Goal: Information Seeking & Learning: Find specific fact

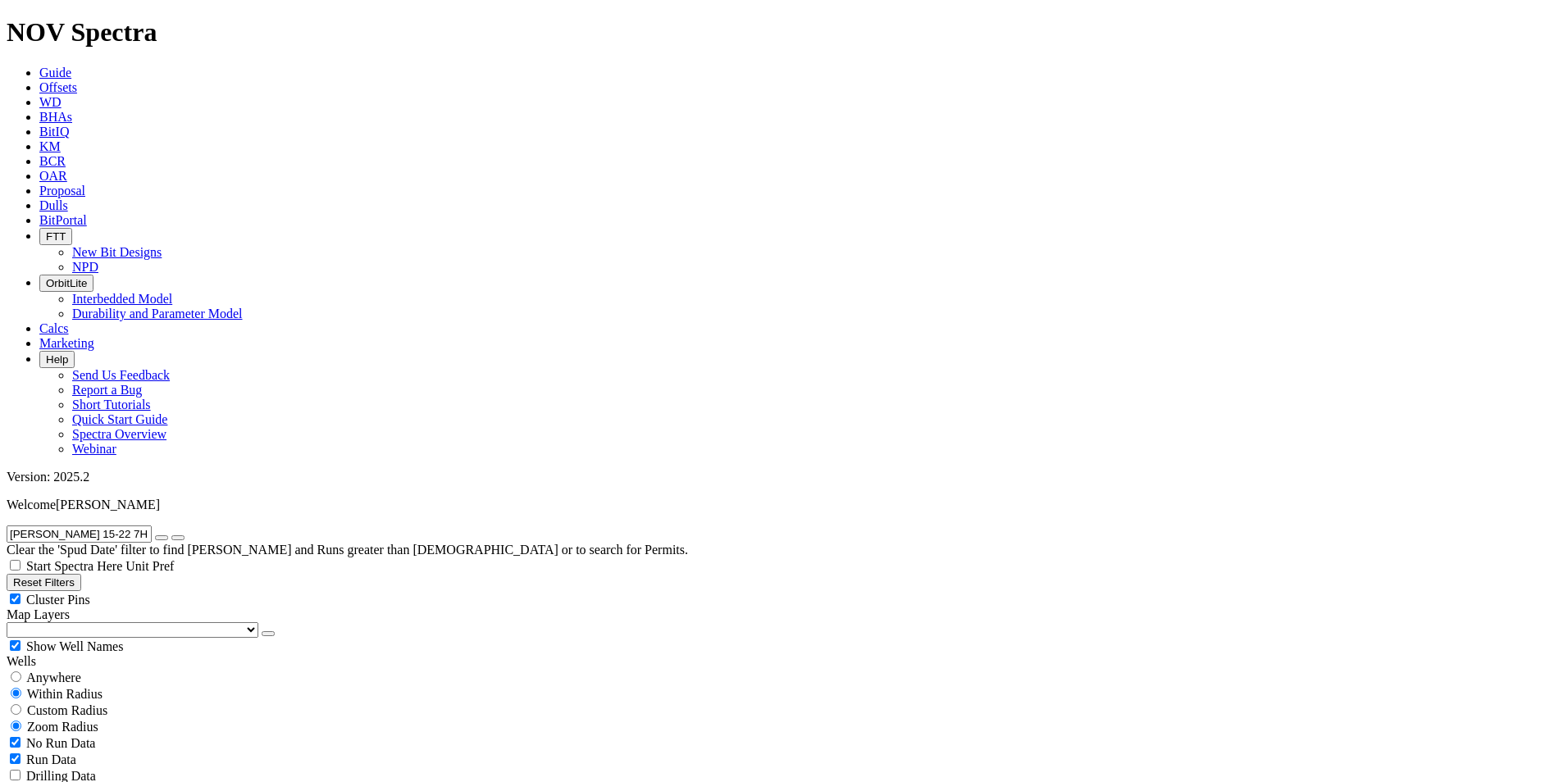
click at [71, 65] on span "Guide" at bounding box center [54, 72] width 32 height 14
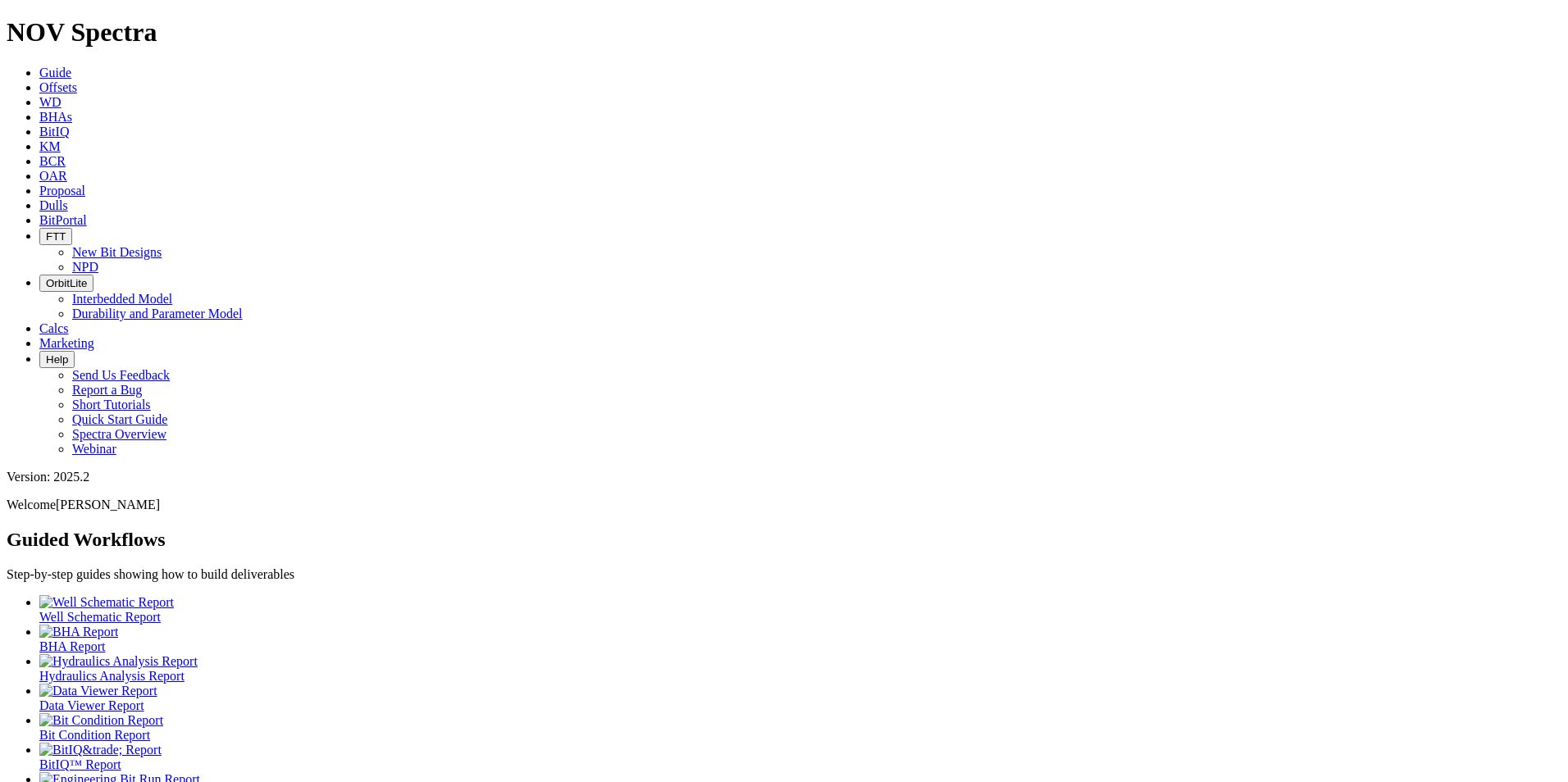
click at [39, 81] on icon at bounding box center [39, 88] width 0 height 14
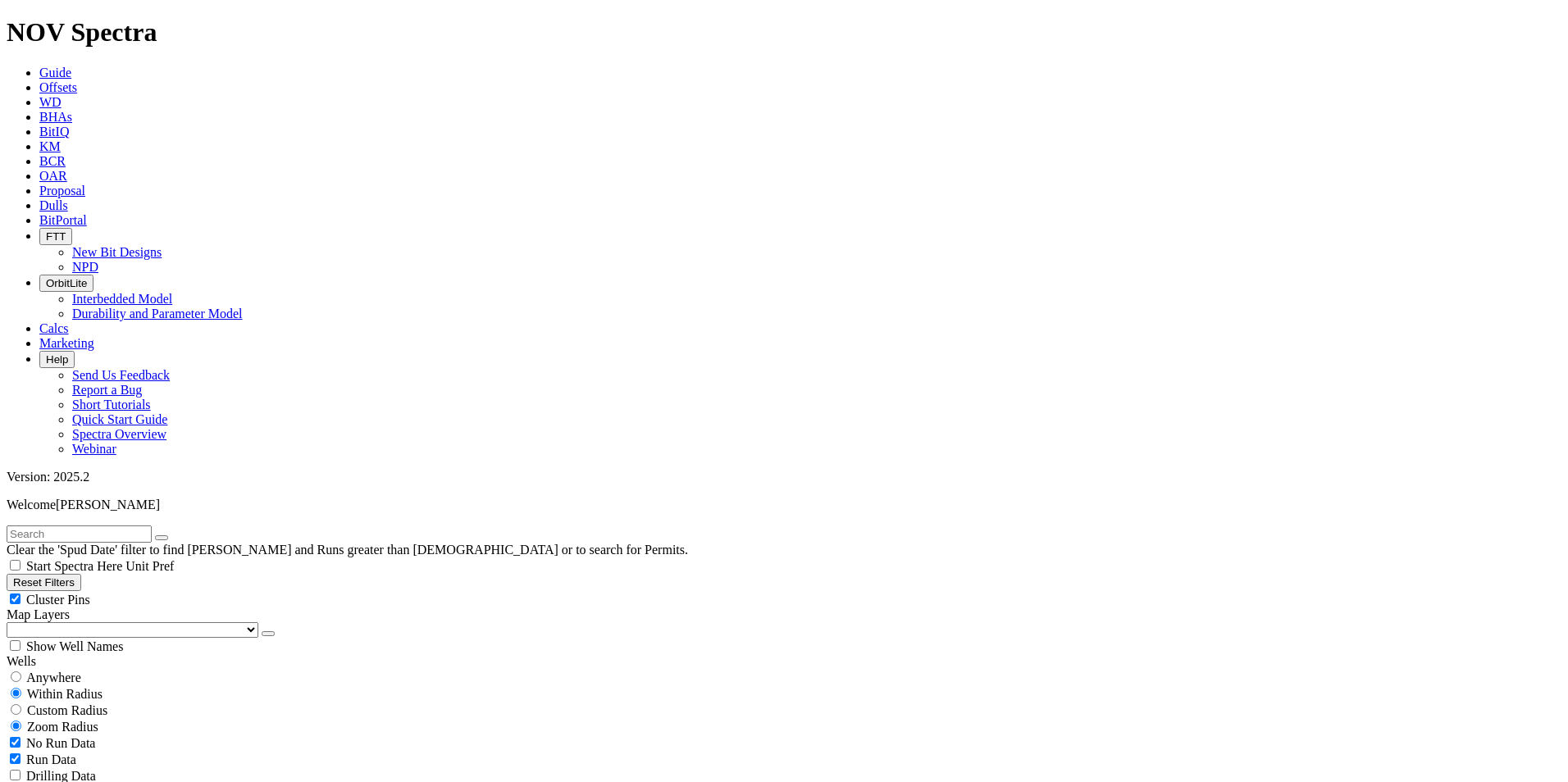
click at [81, 574] on button "Reset Filters" at bounding box center [44, 583] width 75 height 18
click at [74, 574] on button "Reset Filters" at bounding box center [44, 583] width 75 height 18
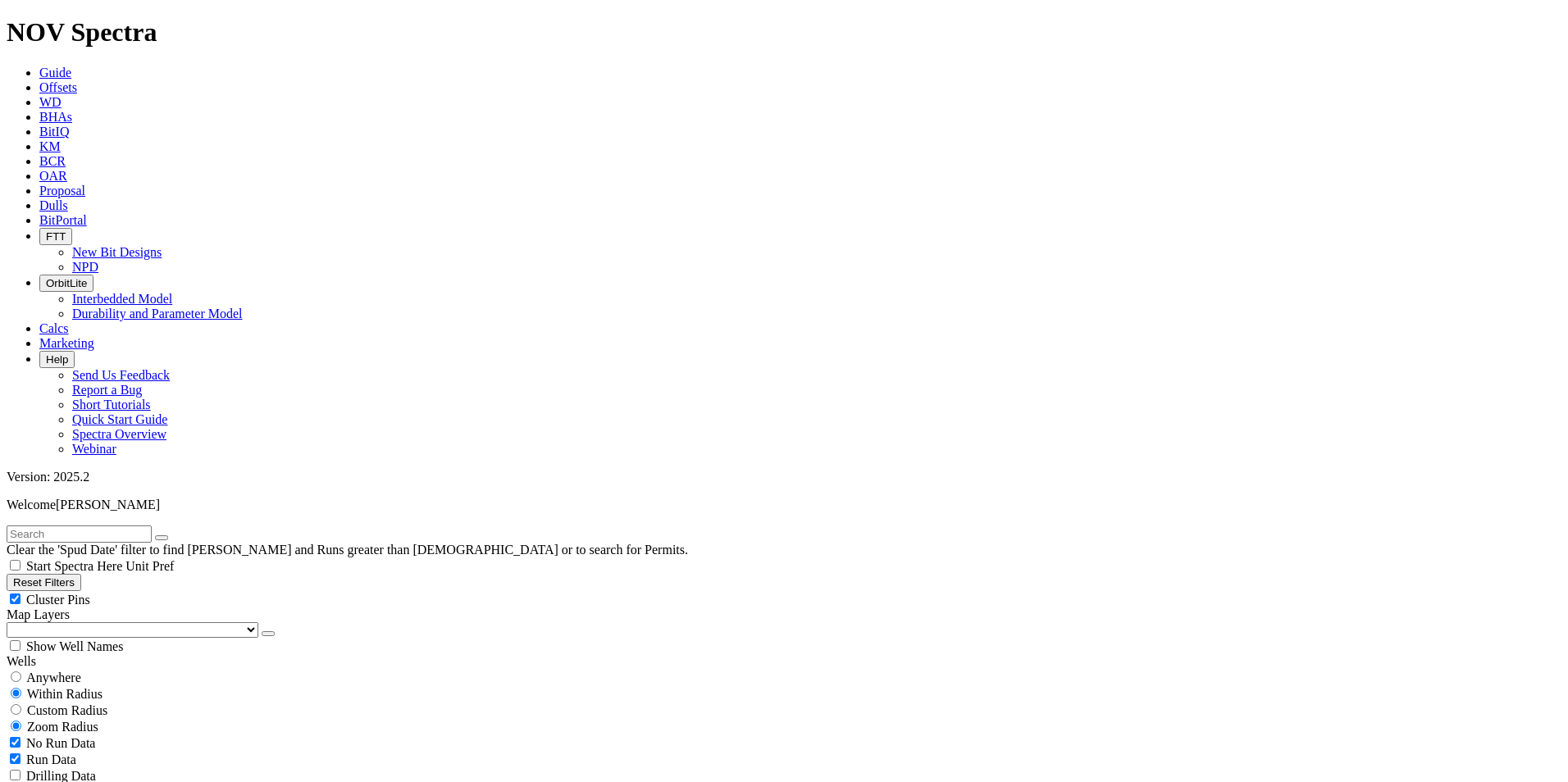
click at [21, 672] on input "radio" at bounding box center [16, 677] width 11 height 11
radio input "true"
radio input "false"
click at [147, 525] on input "text" at bounding box center [79, 534] width 145 height 18
paste input "FELLER 15-22 7H"
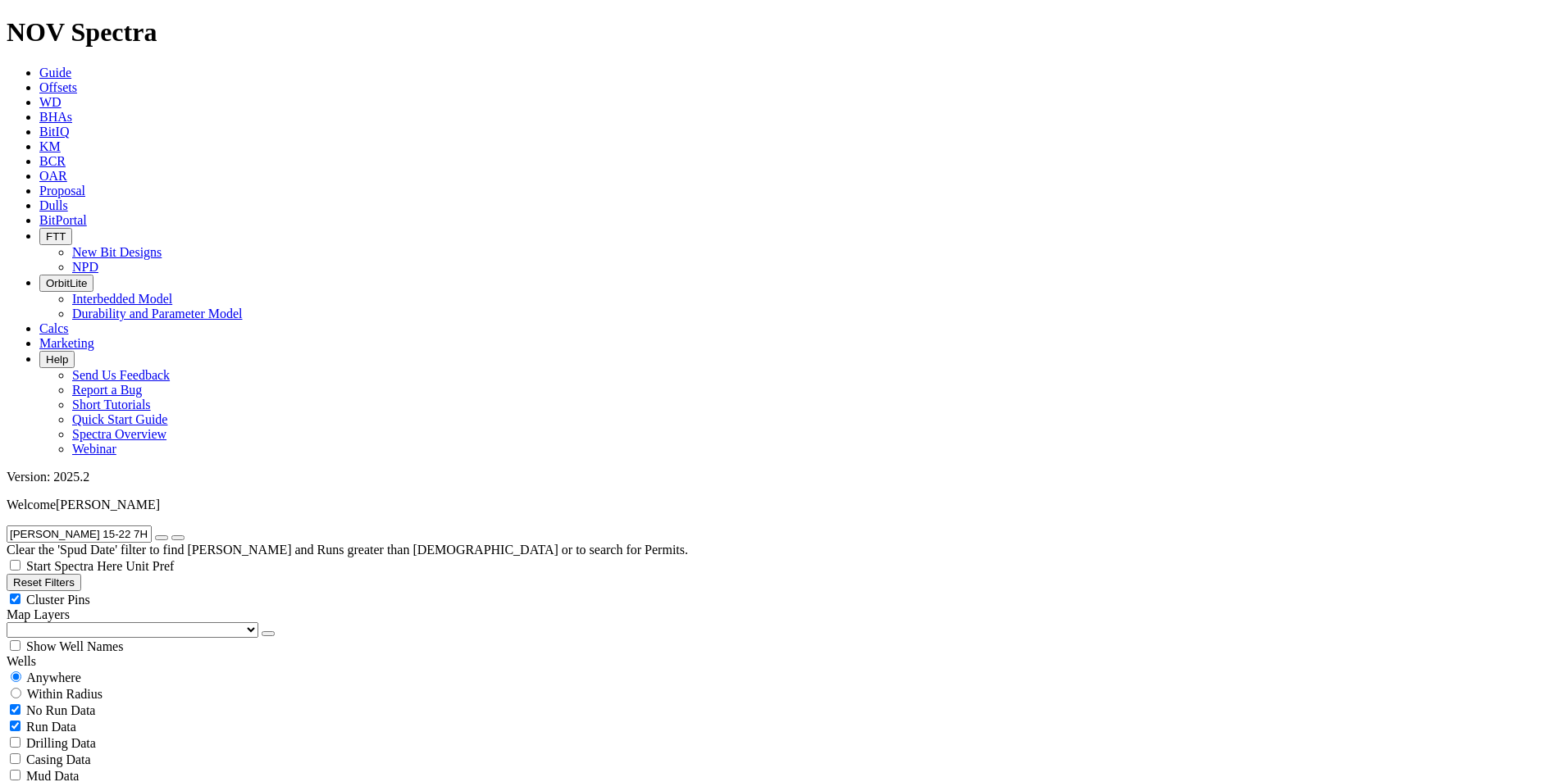
type input "FELLER 15-22 7H"
click at [171, 536] on button "submit" at bounding box center [177, 538] width 13 height 5
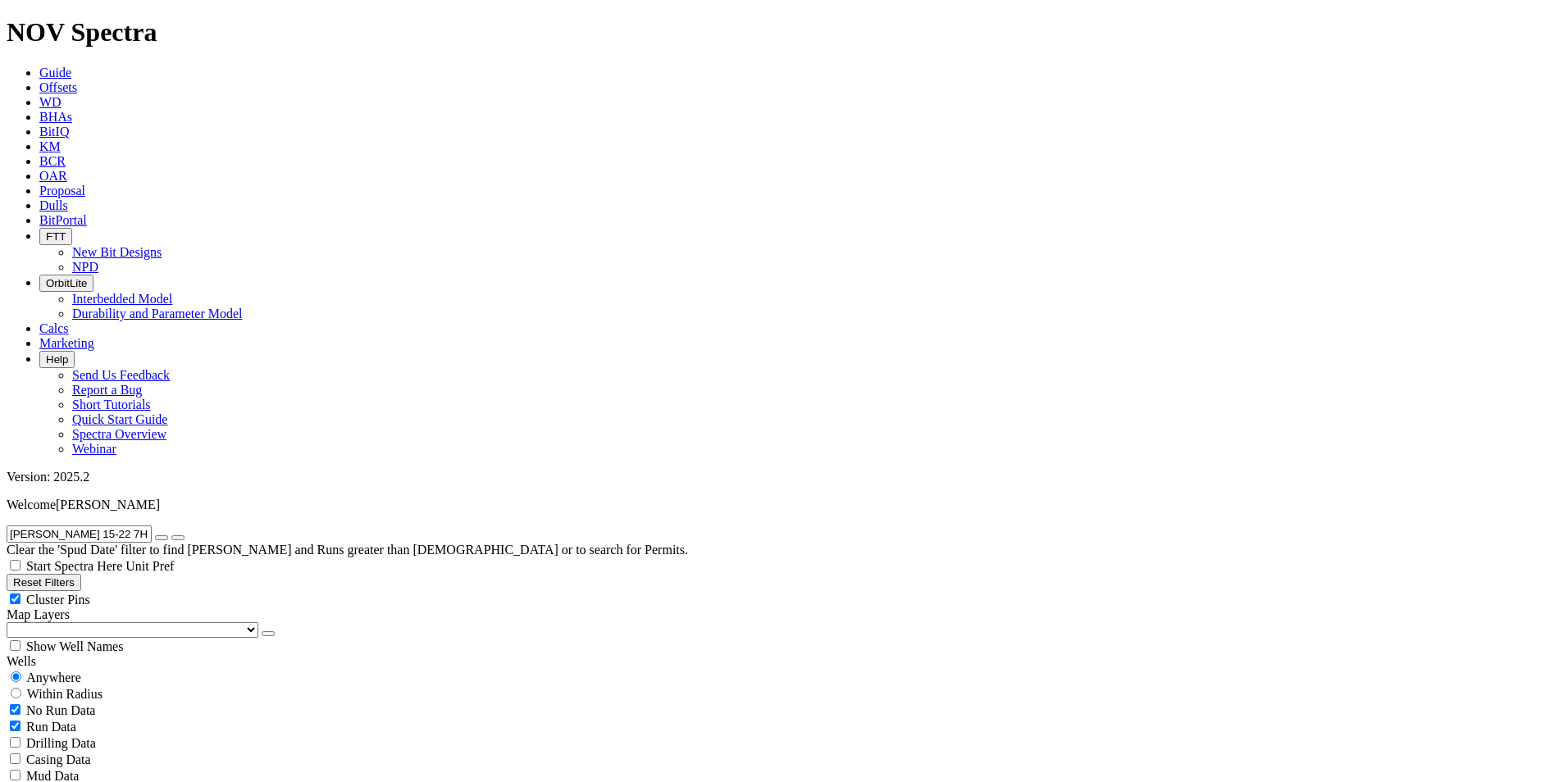
radio input "false"
radio input "true"
click at [174, 559] on span "Unit Pref" at bounding box center [150, 566] width 49 height 14
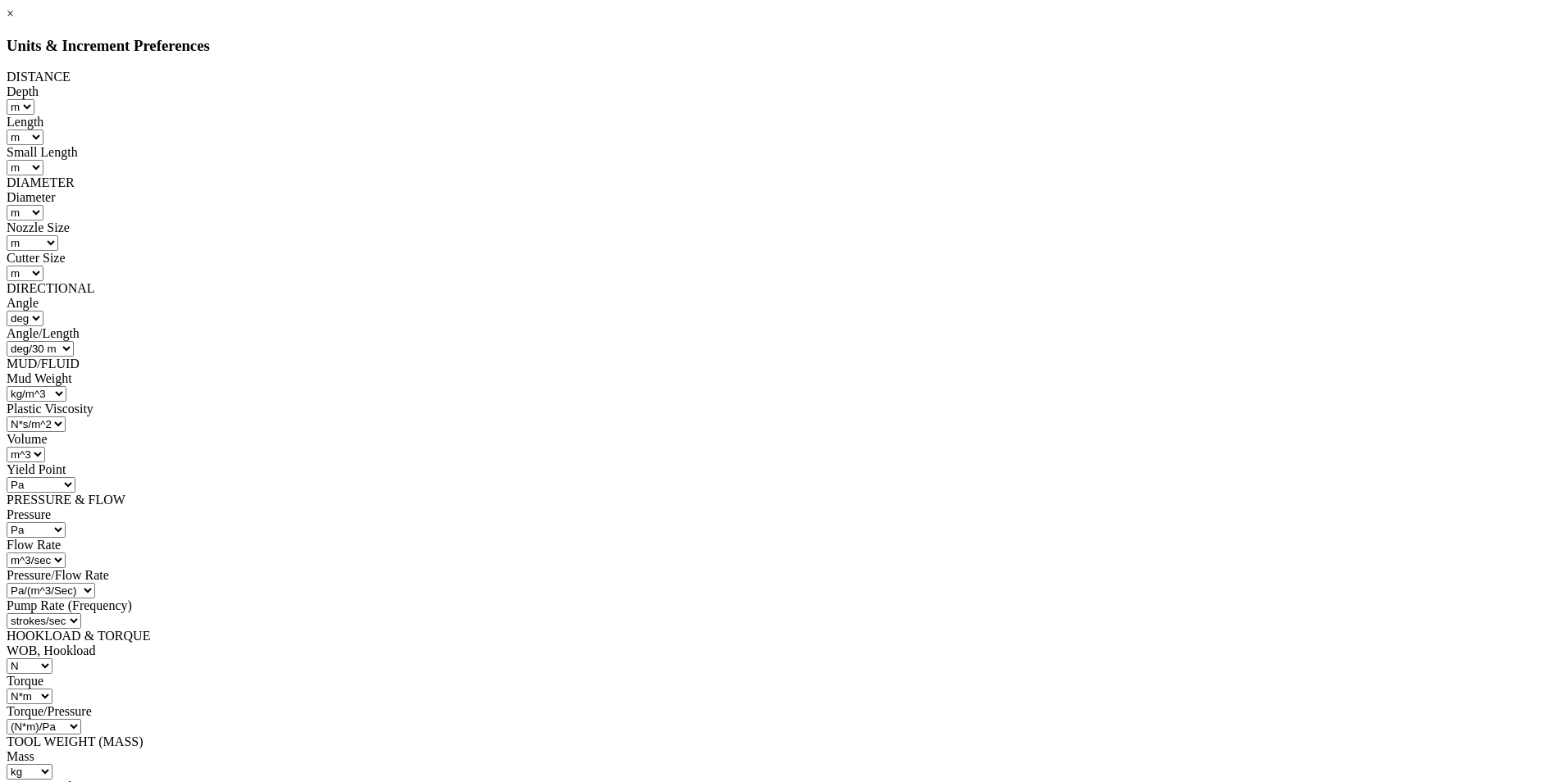
click at [44, 129] on select "ft m in mm" at bounding box center [25, 137] width 37 height 16
click at [813, 175] on div at bounding box center [784, 175] width 1555 height 0
click at [34, 99] on select "ft m" at bounding box center [20, 107] width 28 height 16
click at [843, 175] on div at bounding box center [784, 175] width 1555 height 0
click at [44, 160] on select "m in mm" at bounding box center [25, 167] width 37 height 16
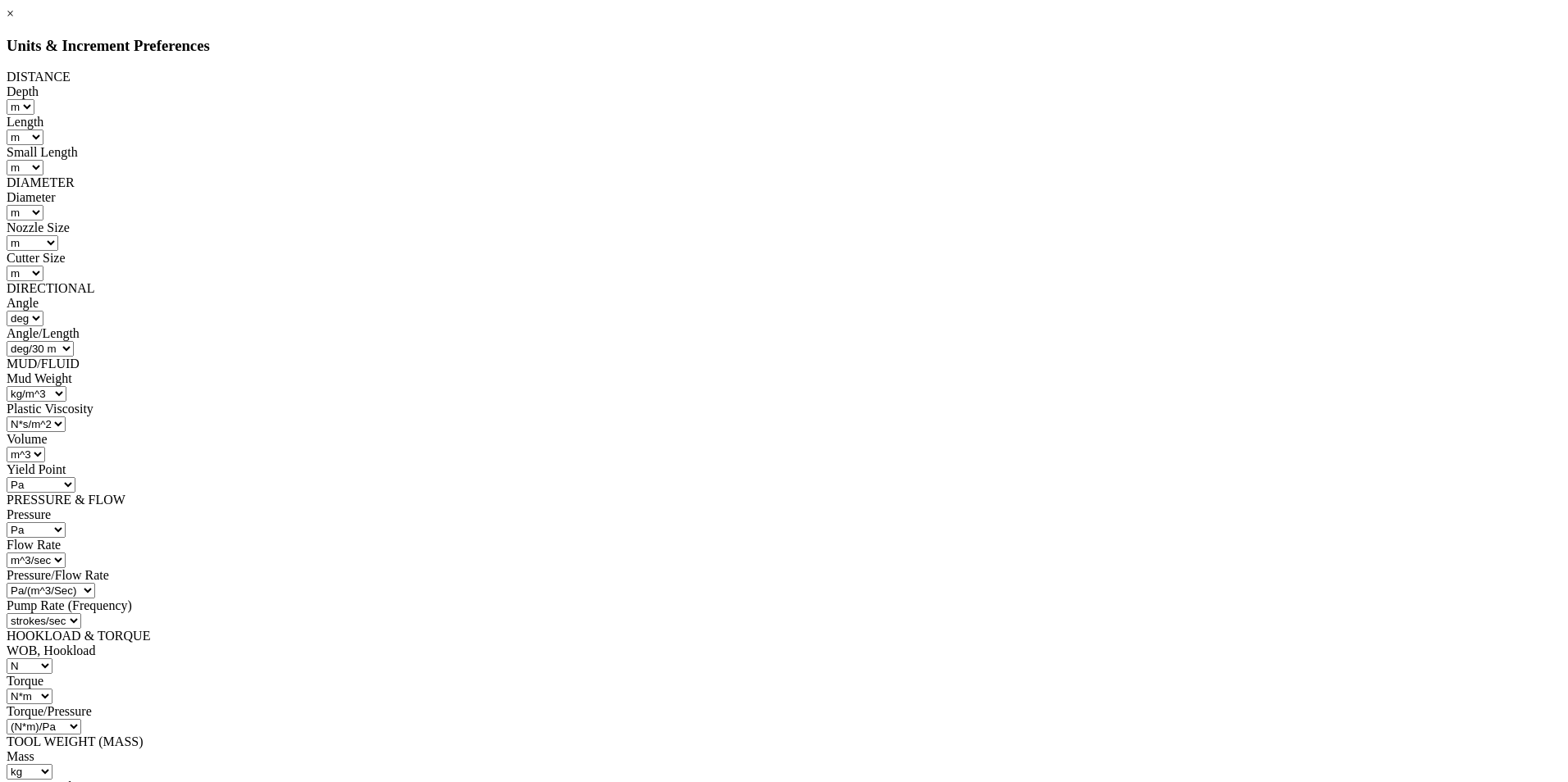
click at [855, 175] on div at bounding box center [784, 175] width 1555 height 0
select select "object:117468"
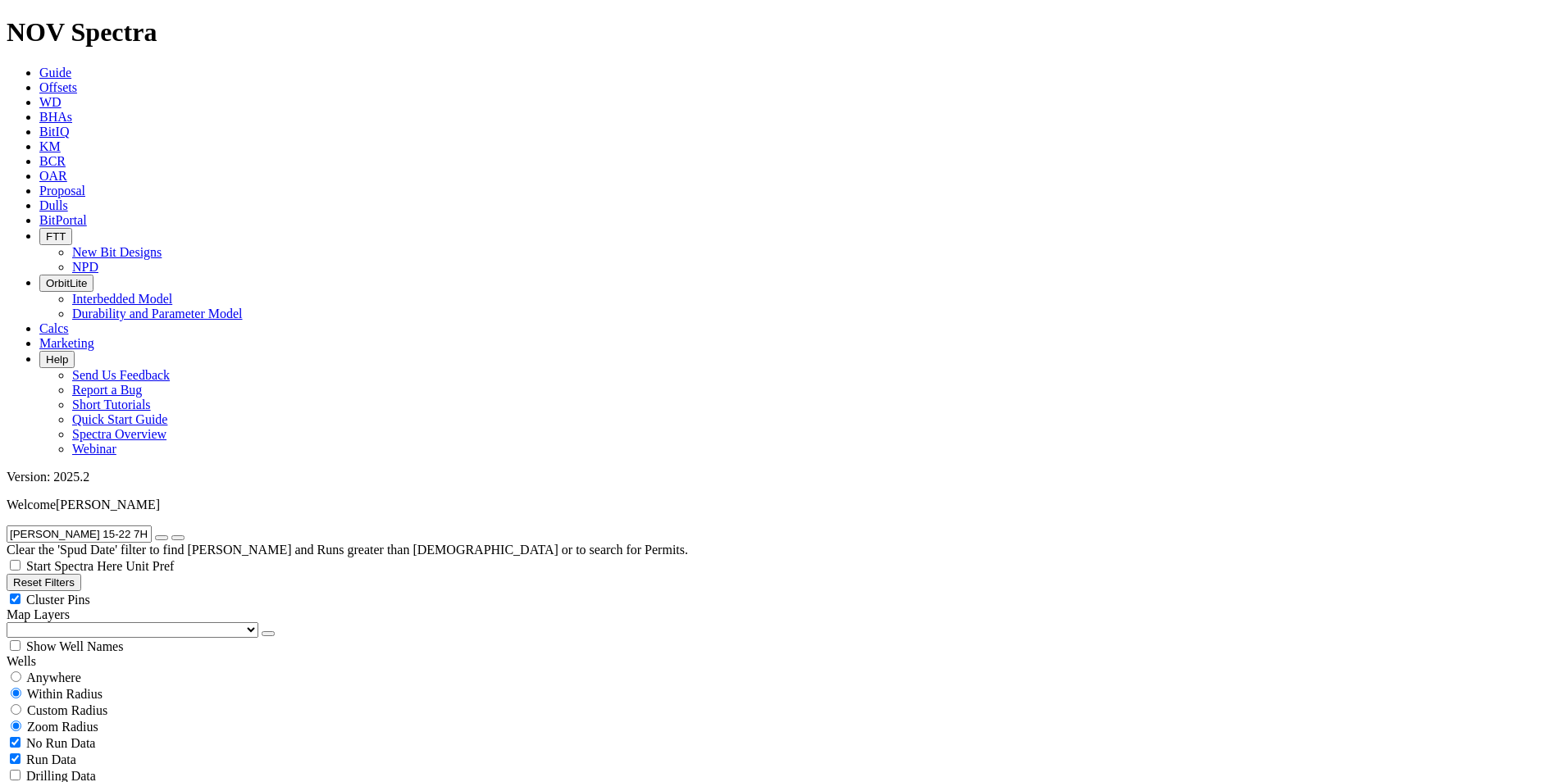
click at [21, 672] on input "radio" at bounding box center [16, 677] width 11 height 11
radio input "true"
radio input "false"
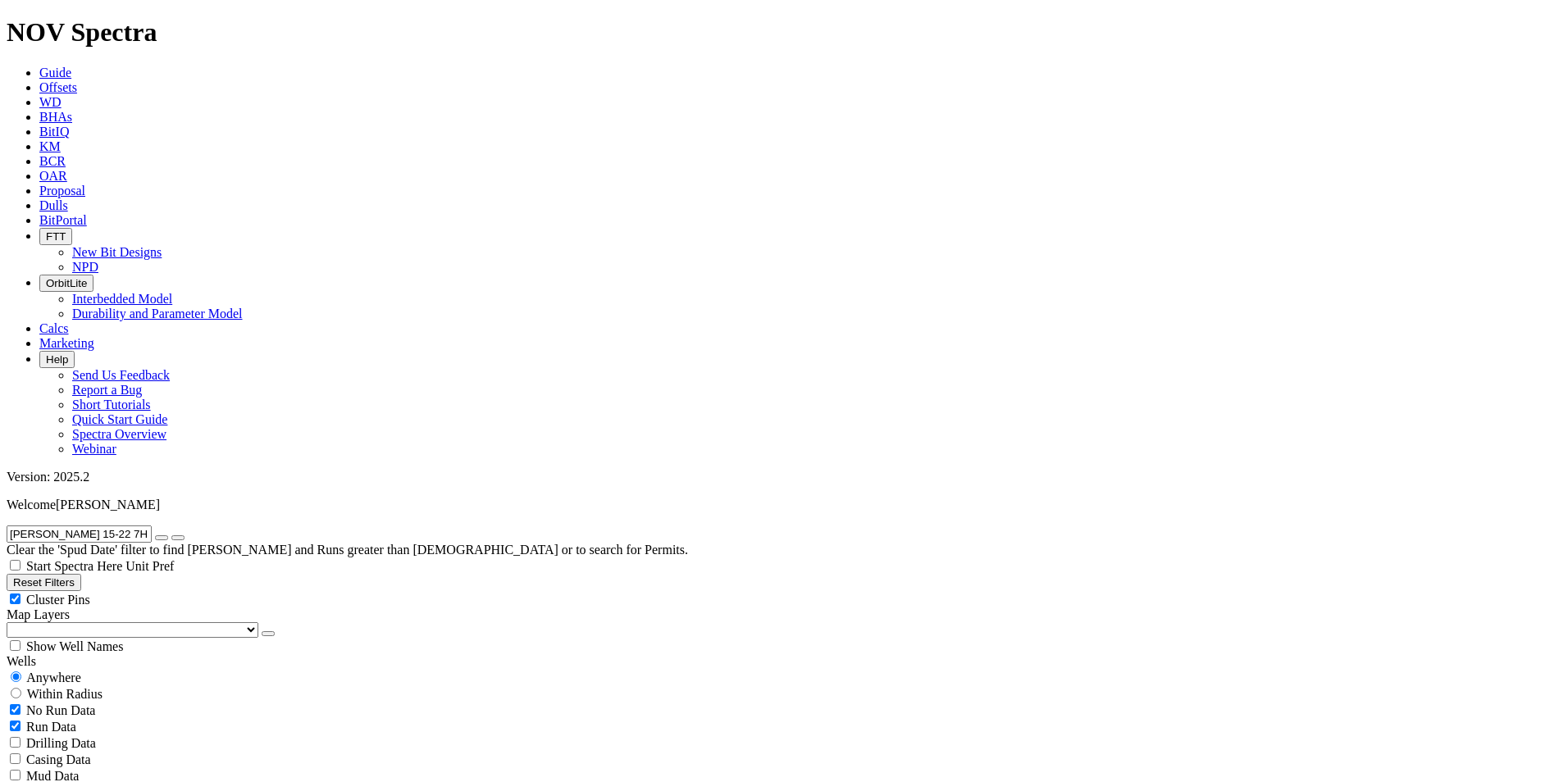
click at [81, 574] on button "Reset Filters" at bounding box center [44, 583] width 75 height 18
radio input "false"
radio input "true"
type input "9/18/23"
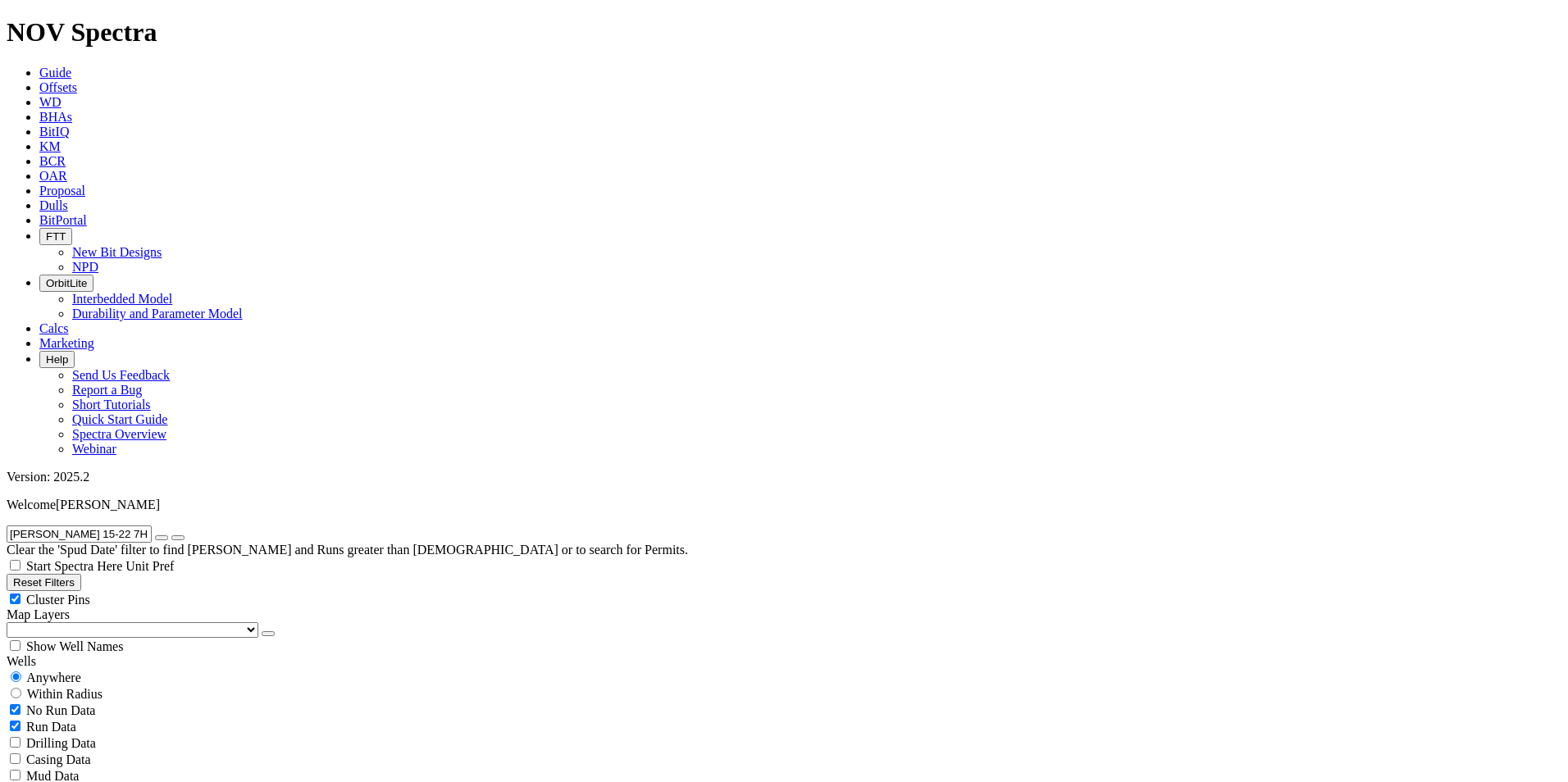
type input "9/18/25"
click at [63, 671] on span "Anywhere" at bounding box center [53, 678] width 54 height 14
radio input "true"
radio input "false"
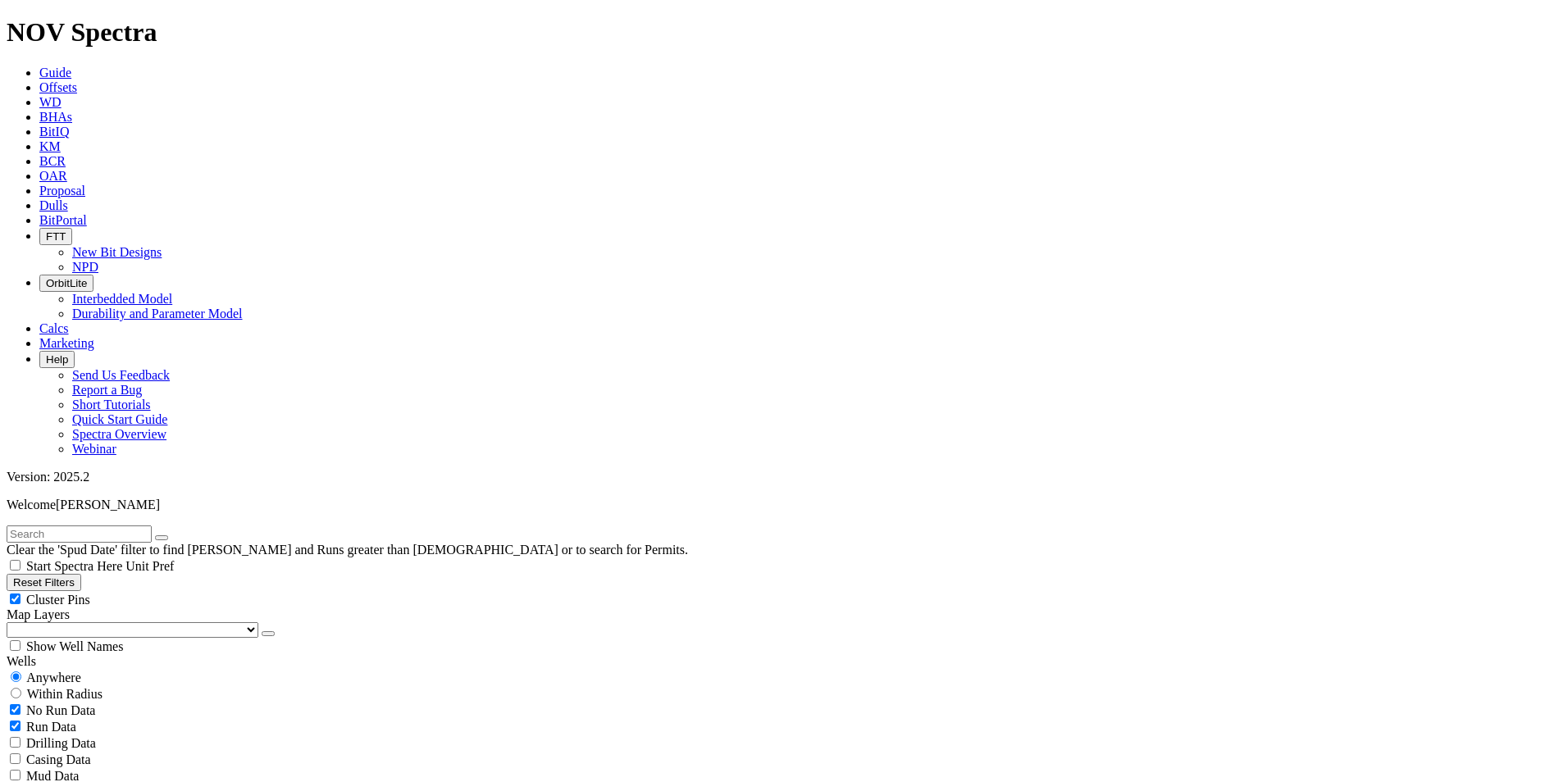
click at [108, 525] on input "text" at bounding box center [79, 534] width 145 height 18
paste input "FLORIDA 3-65 27-26 1AH"
type input "FLORIDA 3-65 27-26 1AH"
click at [178, 538] on icon "submit" at bounding box center [178, 538] width 0 height 0
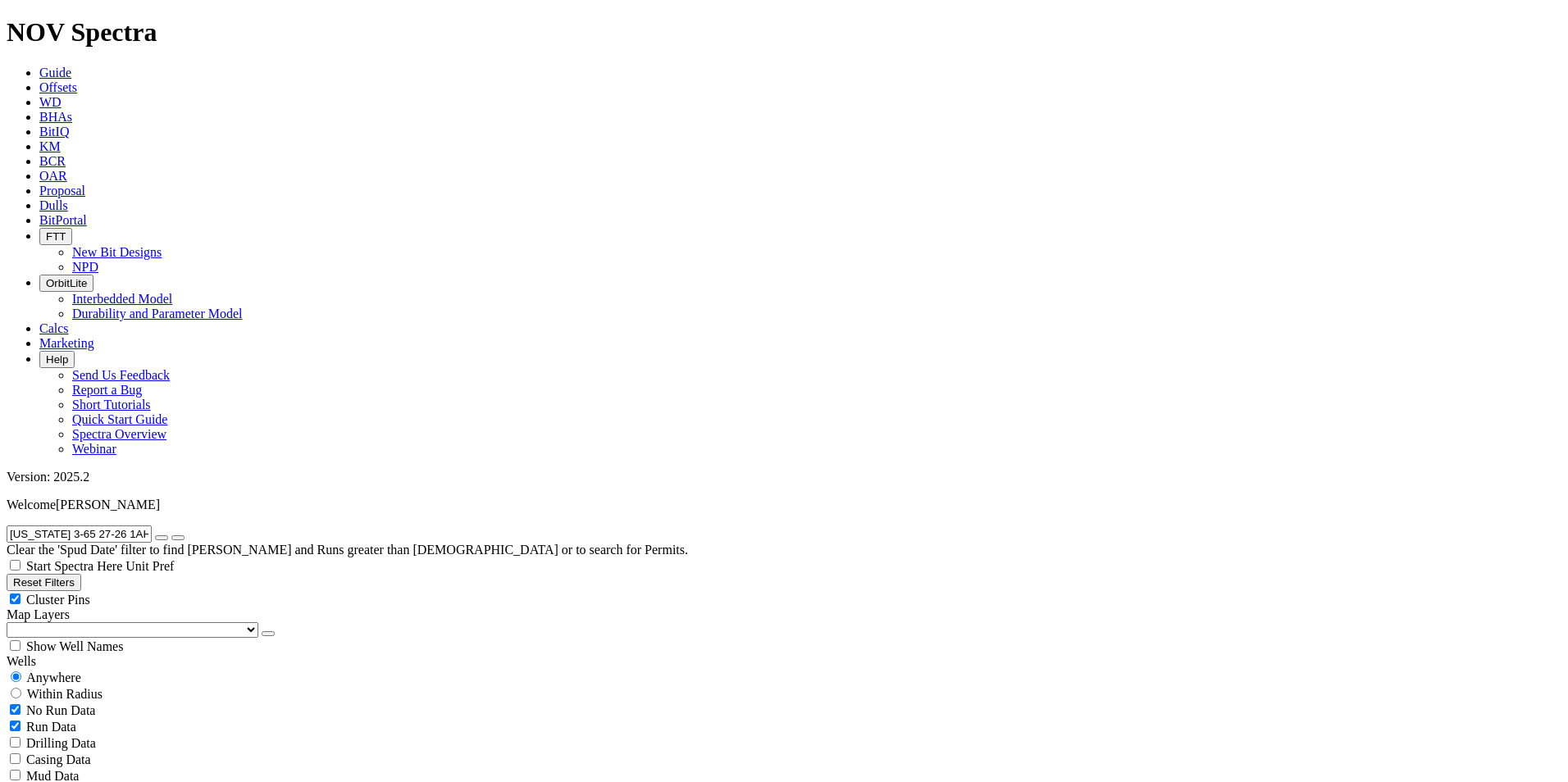
click at [81, 574] on button "Reset Filters" at bounding box center [44, 583] width 75 height 18
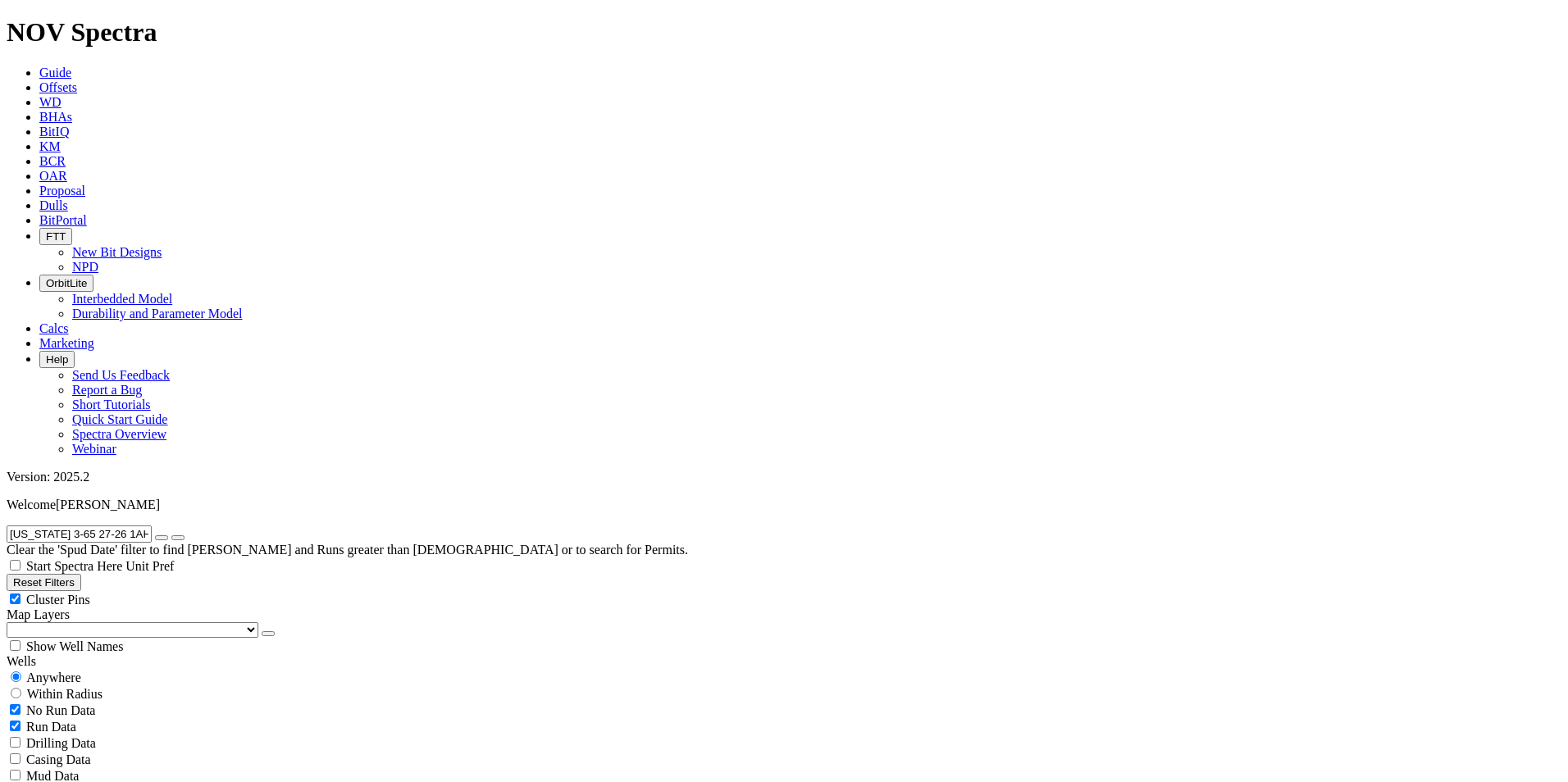
radio input "false"
radio input "true"
type input "9/18/23"
type input "9/18/25"
click at [21, 672] on input "radio" at bounding box center [16, 677] width 11 height 11
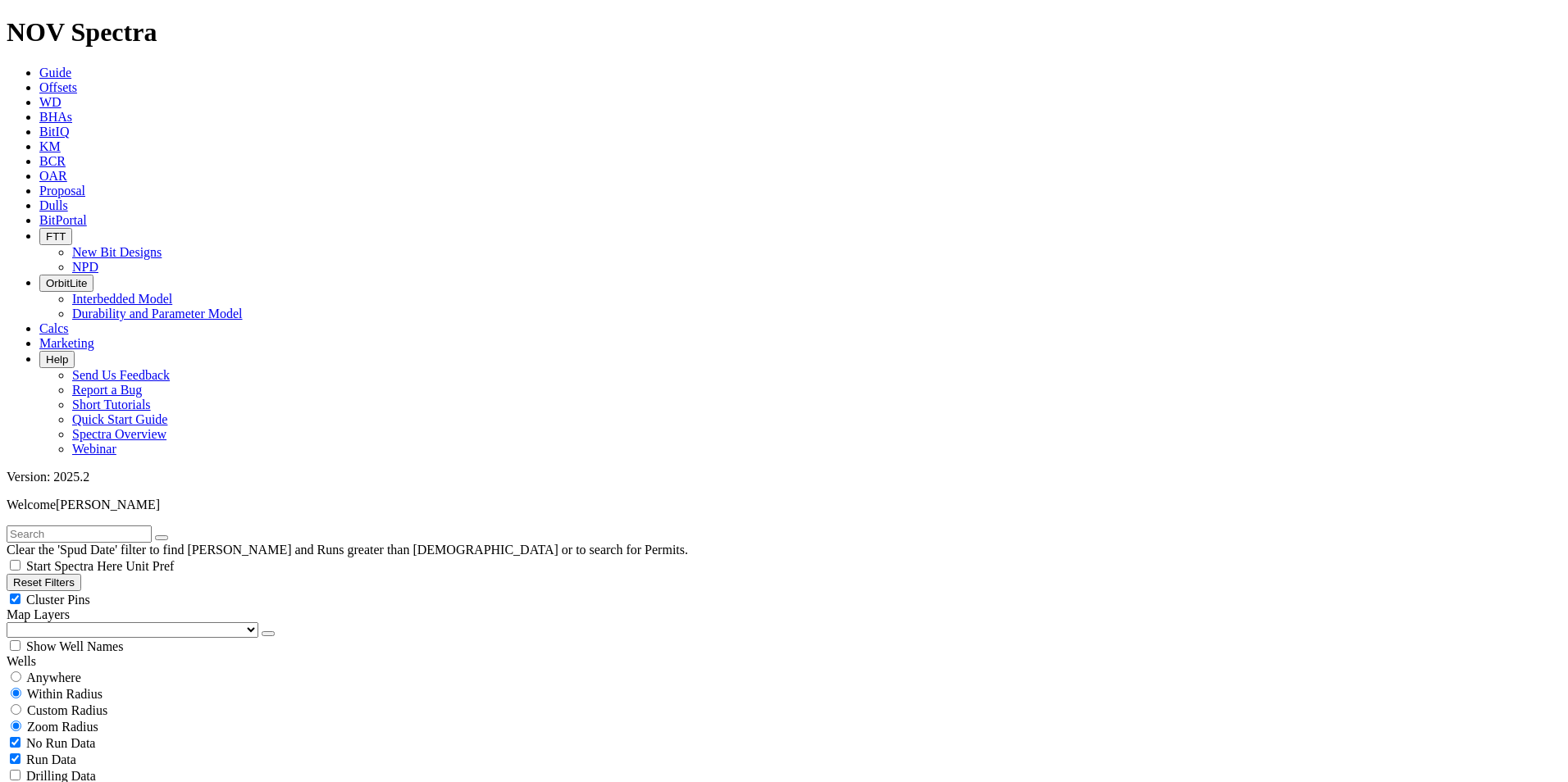
radio input "true"
radio input "false"
click at [138, 525] on input "text" at bounding box center [79, 534] width 145 height 18
paste input "FLORIDA 3-65 27-26 4BH"
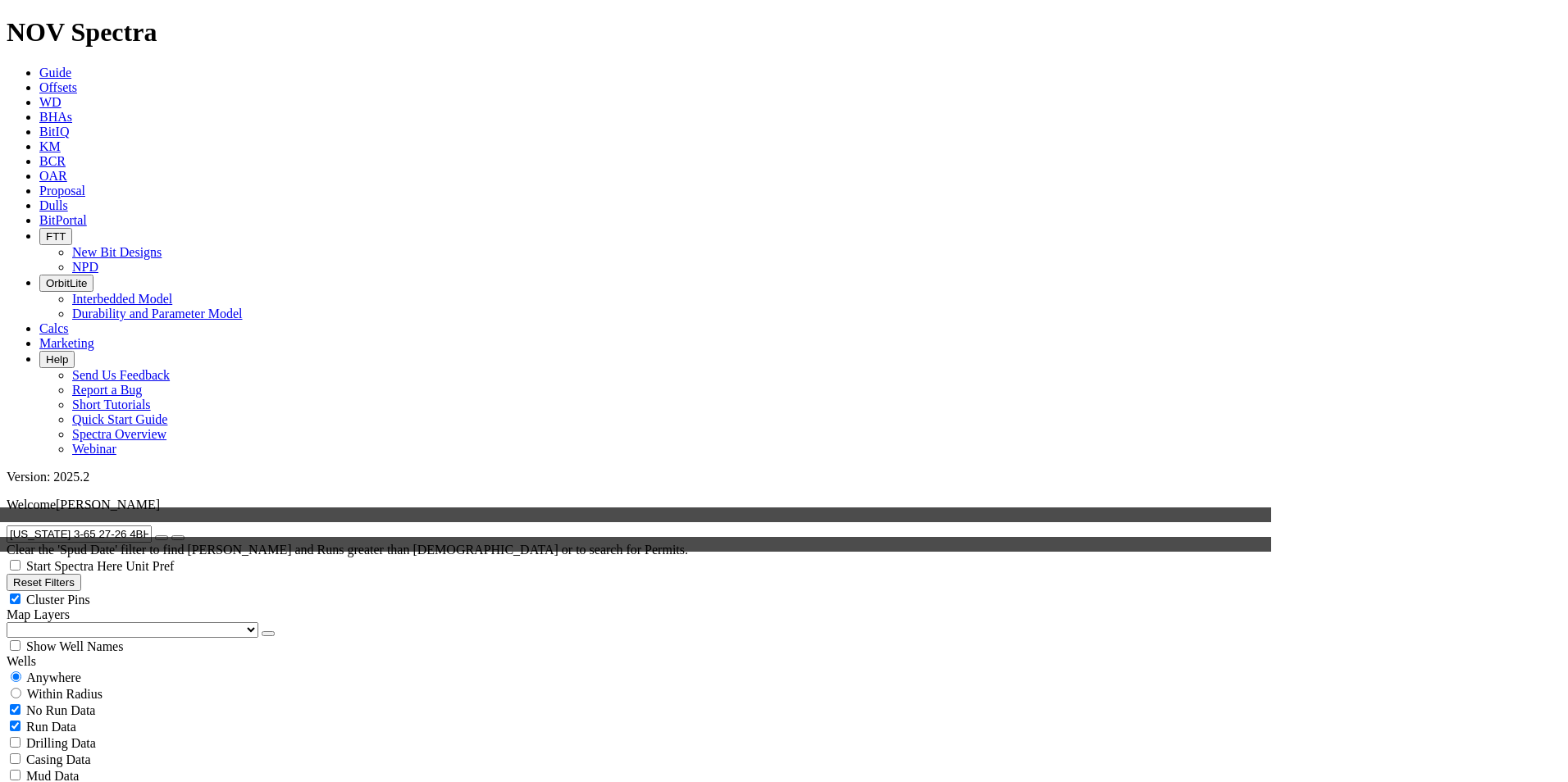
type input "FLORIDA 3-65 27-26 4BH"
click at [178, 538] on icon "submit" at bounding box center [178, 538] width 0 height 0
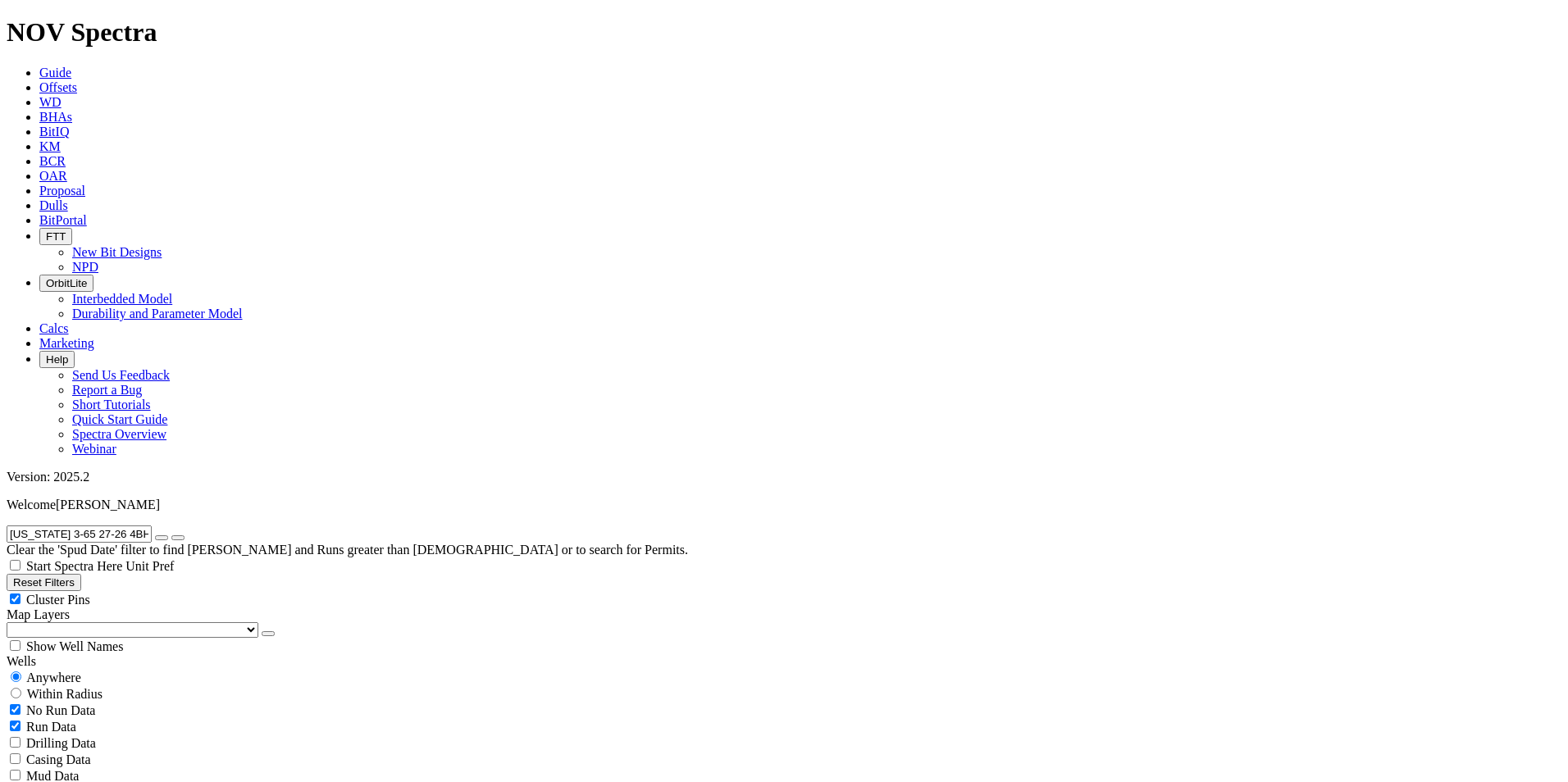
click at [13, 577] on icon "button" at bounding box center [13, 583] width 0 height 13
radio input "false"
radio input "true"
type input "9/18/23"
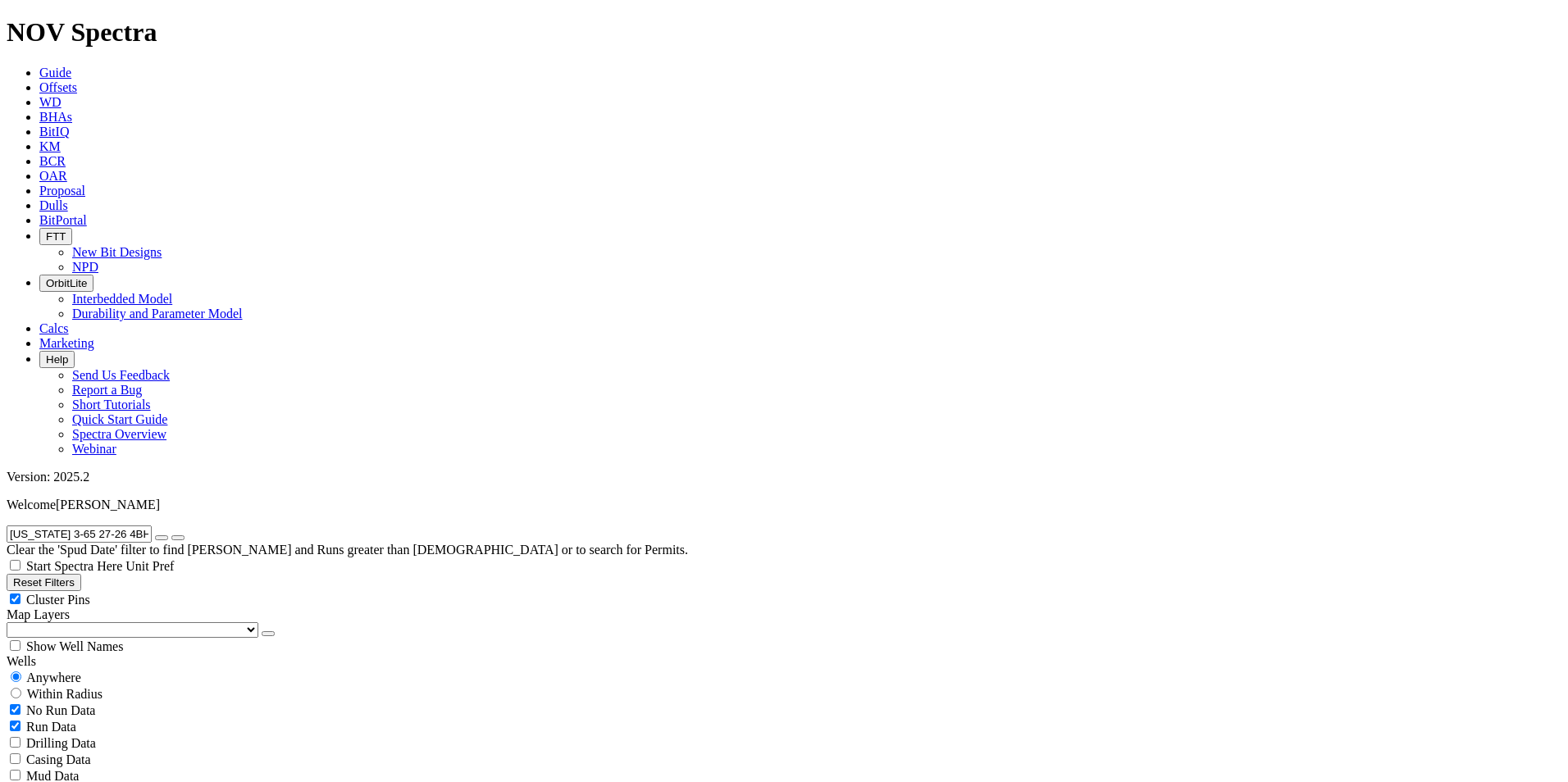
type input "9/18/25"
click at [21, 672] on input "radio" at bounding box center [16, 677] width 11 height 11
radio input "true"
radio input "false"
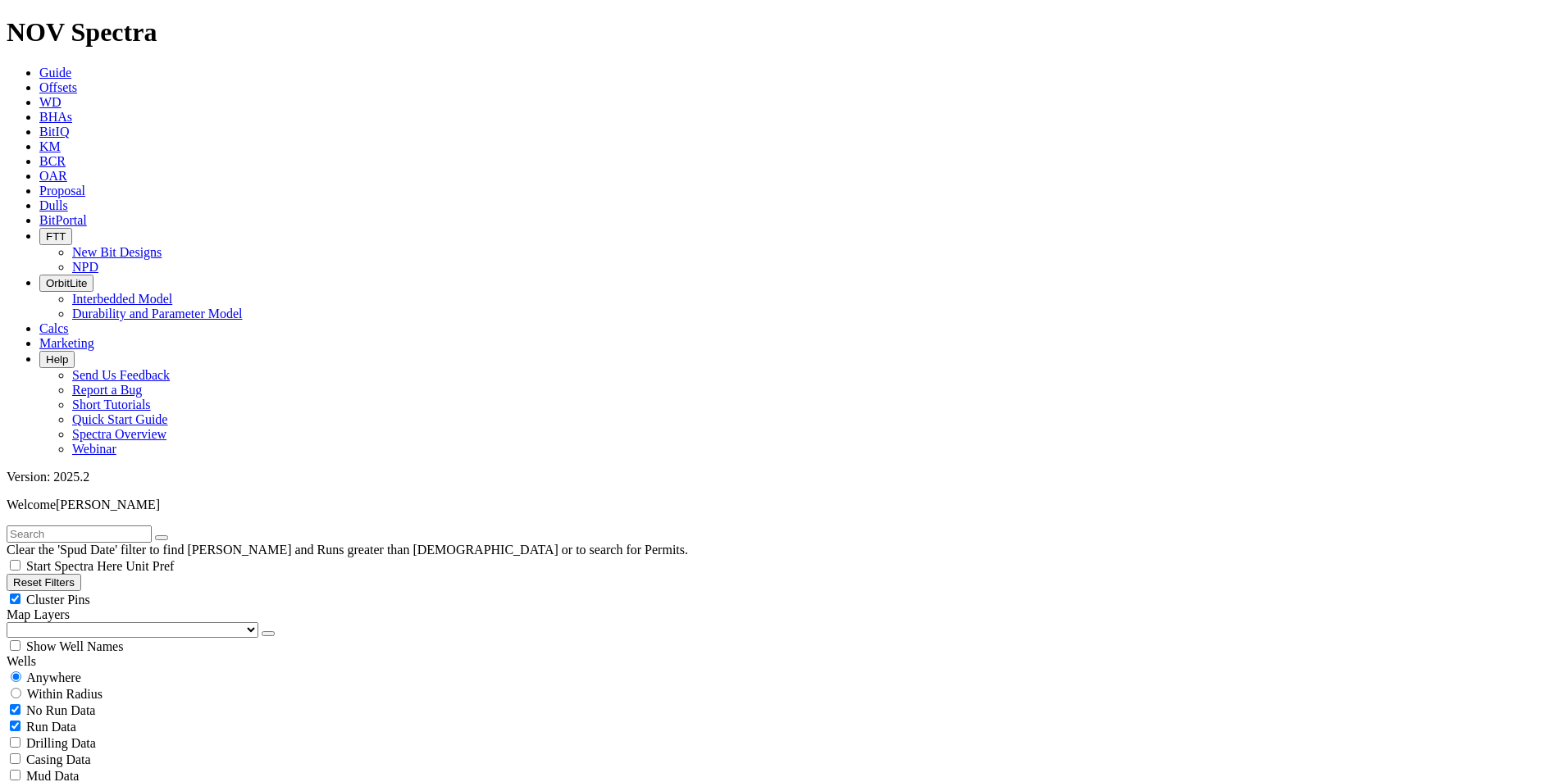
click at [125, 525] on input "text" at bounding box center [79, 534] width 145 height 18
paste input "FORT BERTHOLD 148-94-19C-18-7H"
type input "FORT BERTHOLD 148-94-19C-18-7H"
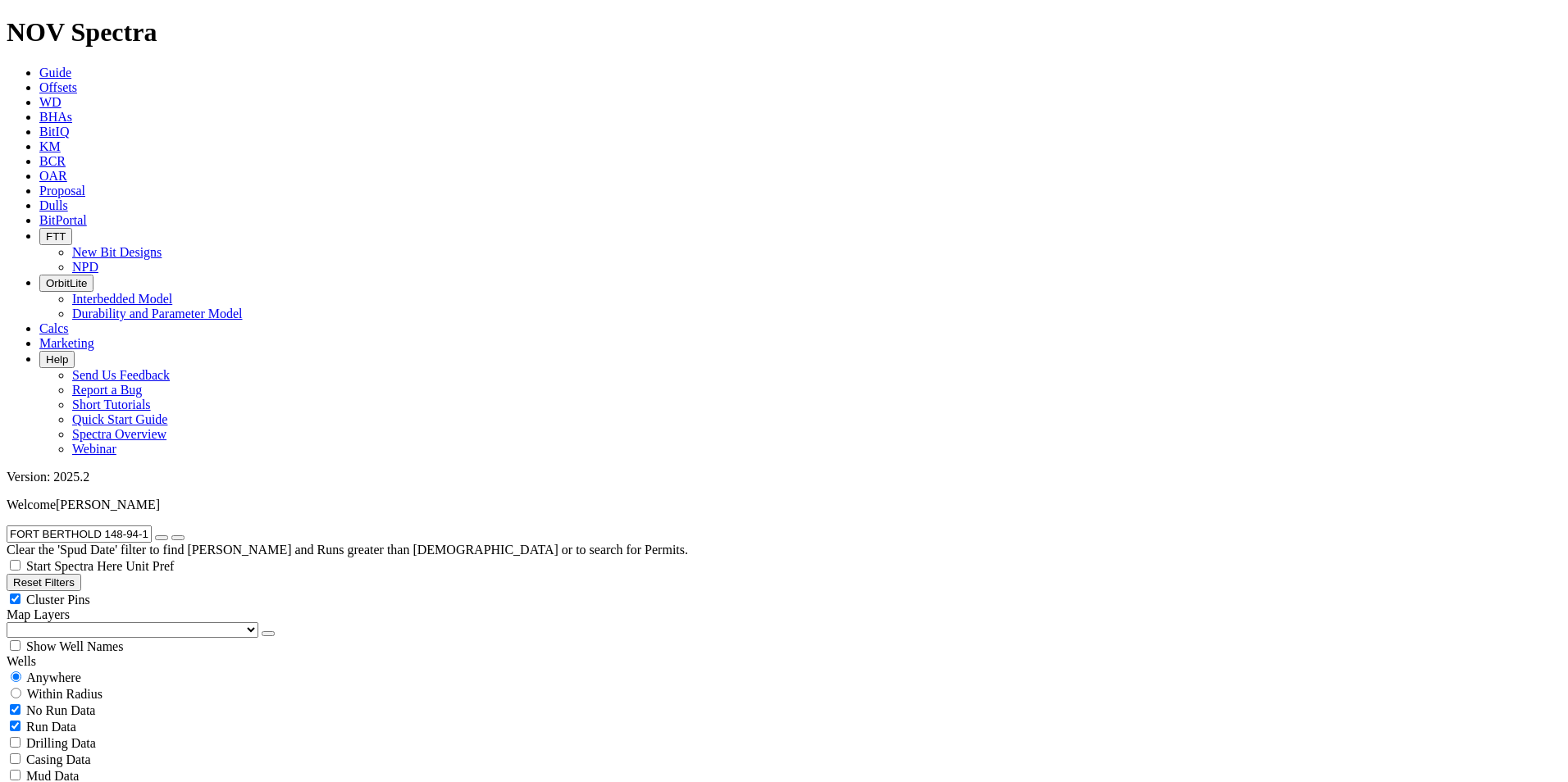
click at [13, 577] on icon "button" at bounding box center [13, 583] width 0 height 13
radio input "false"
radio input "true"
type input "9/18/23"
type input "9/18/25"
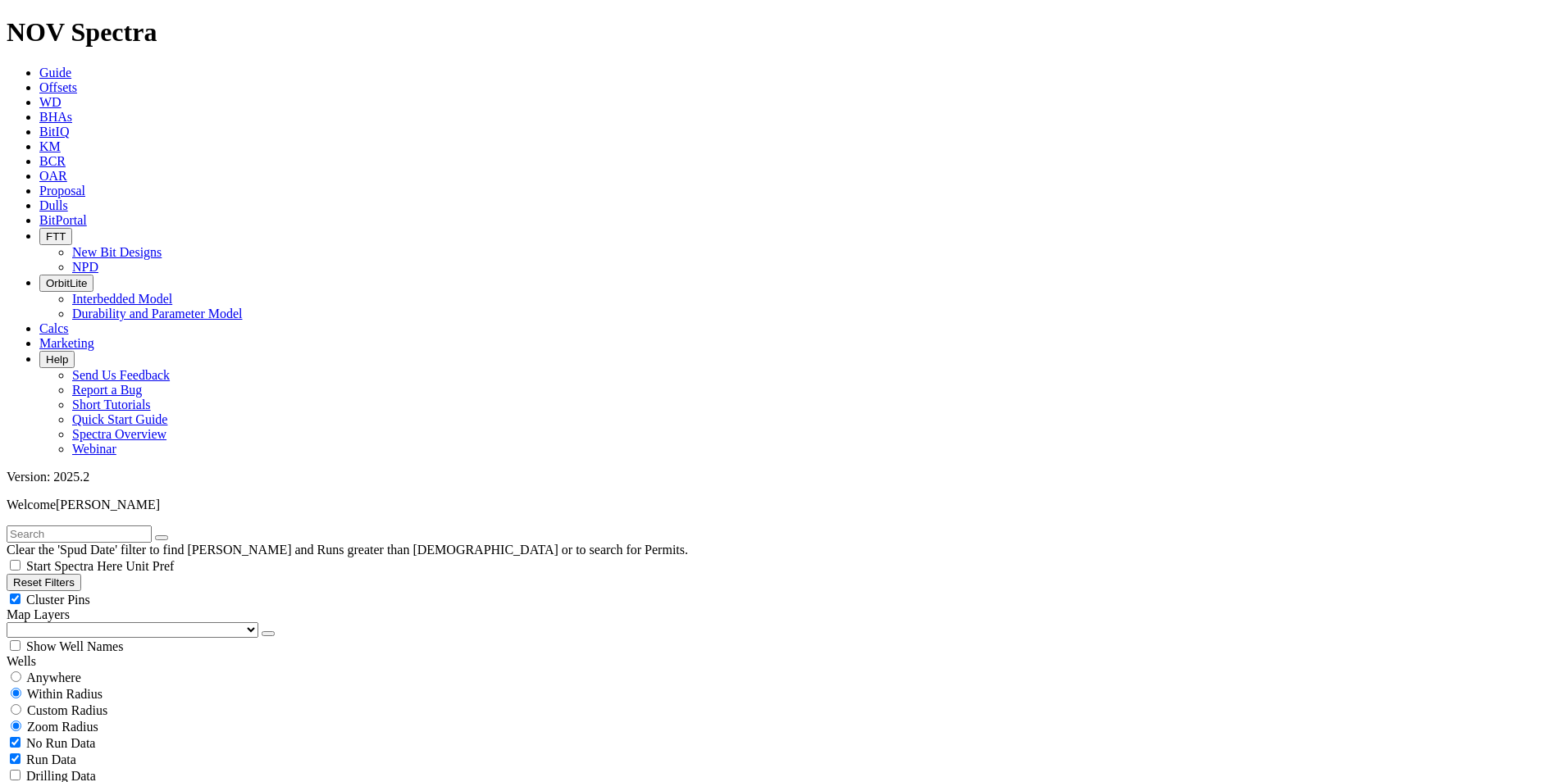
click at [21, 672] on input "radio" at bounding box center [16, 677] width 11 height 11
radio input "true"
radio input "false"
click at [139, 525] on input "text" at bounding box center [79, 534] width 145 height 18
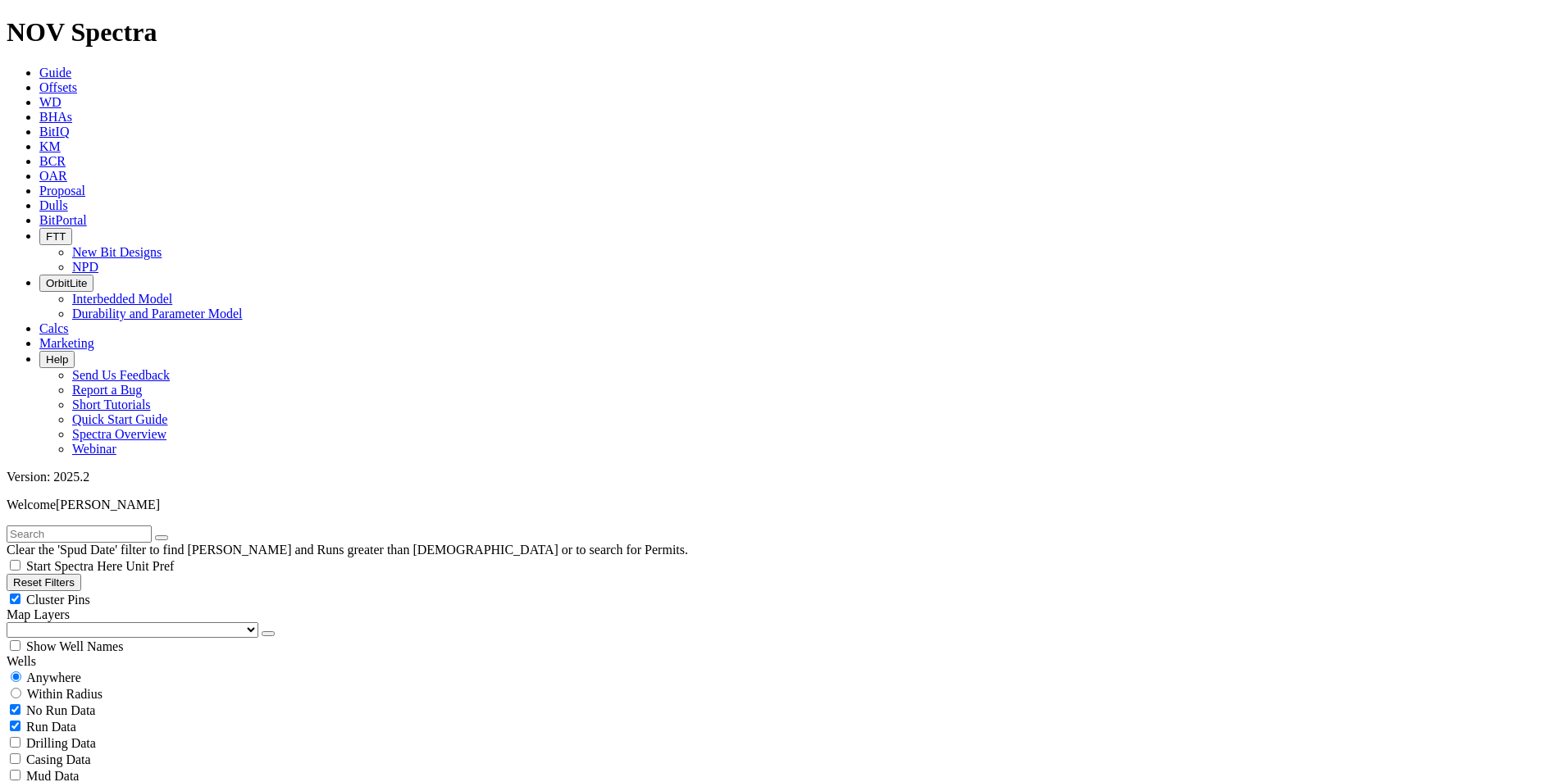
paste input "FOSSUM 5301 43-35 3B"
type input "FOSSUM 5301 43-35 3B"
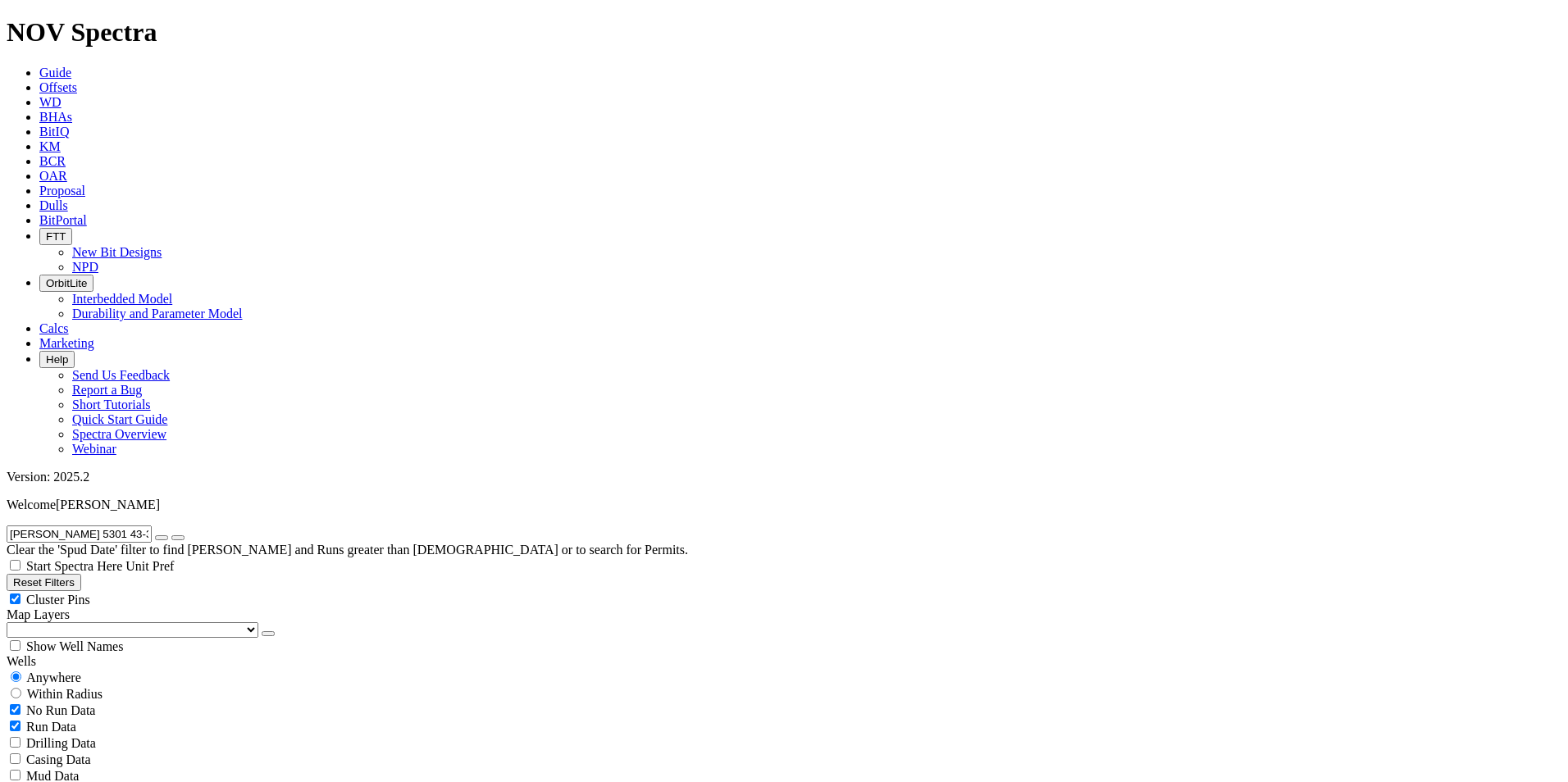
scroll to position [1580, 0]
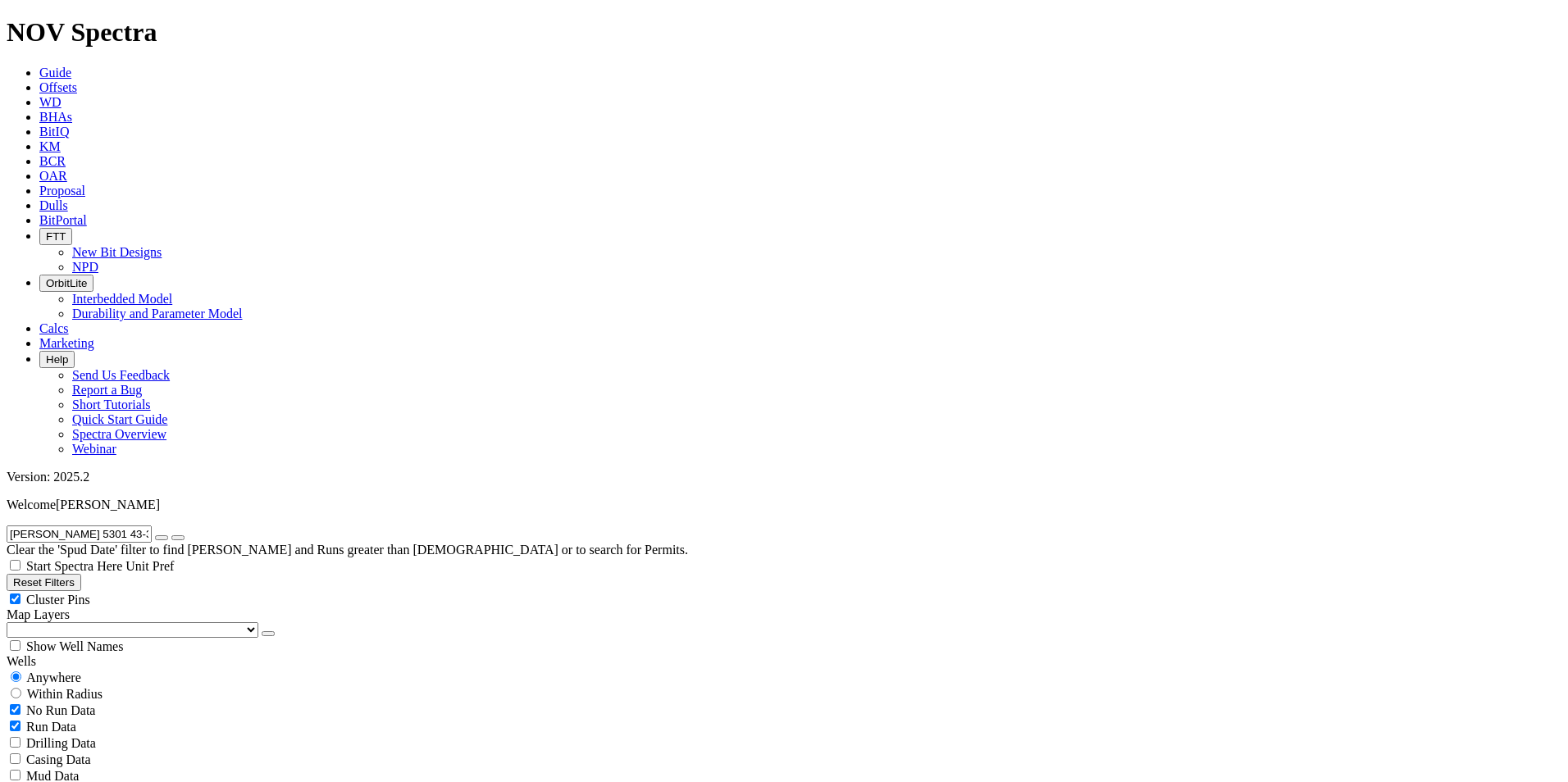
scroll to position [0, 0]
click at [81, 574] on button "Reset Filters" at bounding box center [44, 583] width 75 height 18
radio input "false"
radio input "true"
type input "9/18/23"
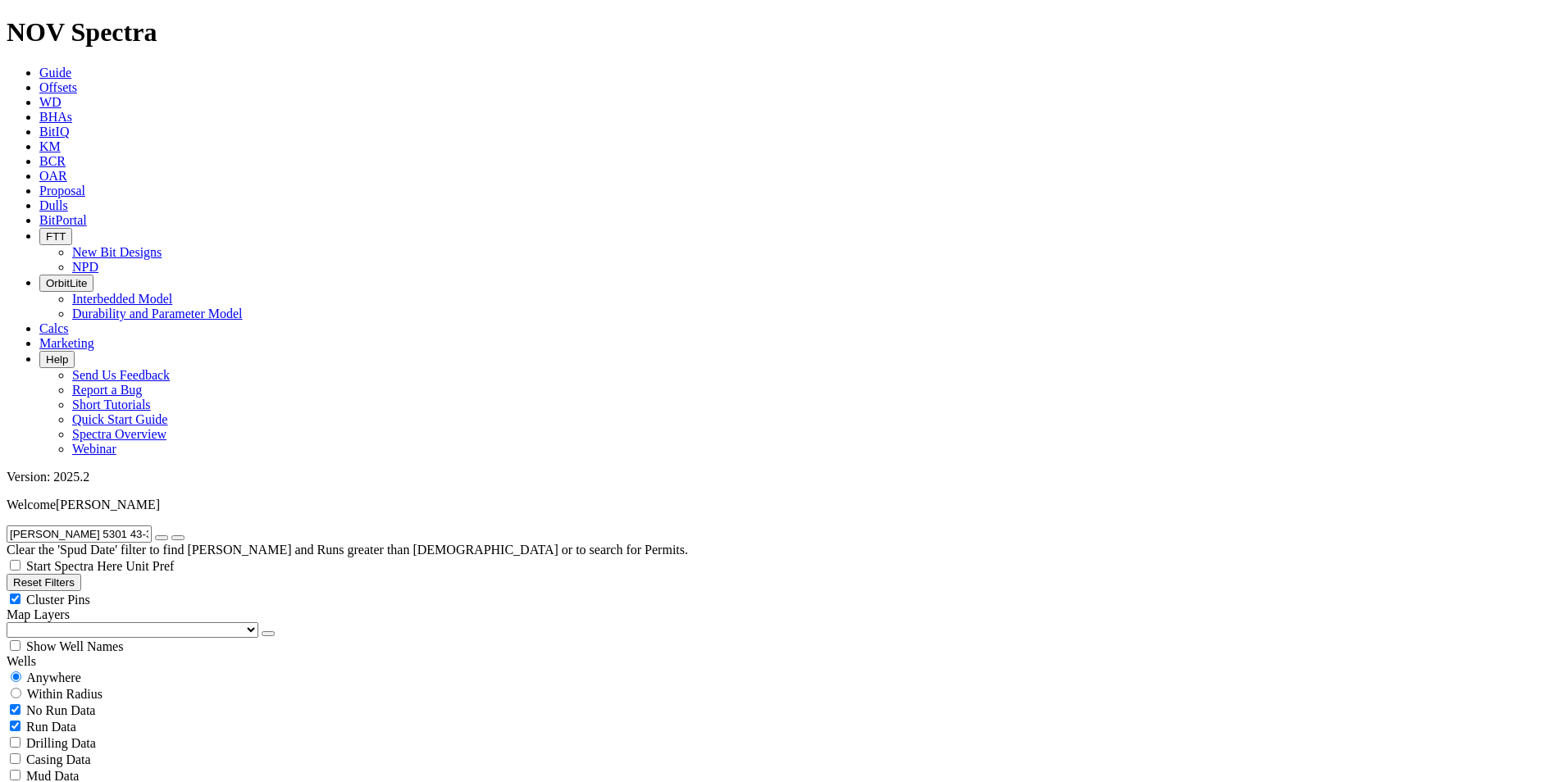
type input "9/18/25"
click at [21, 672] on input "radio" at bounding box center [16, 677] width 11 height 11
radio input "true"
radio input "false"
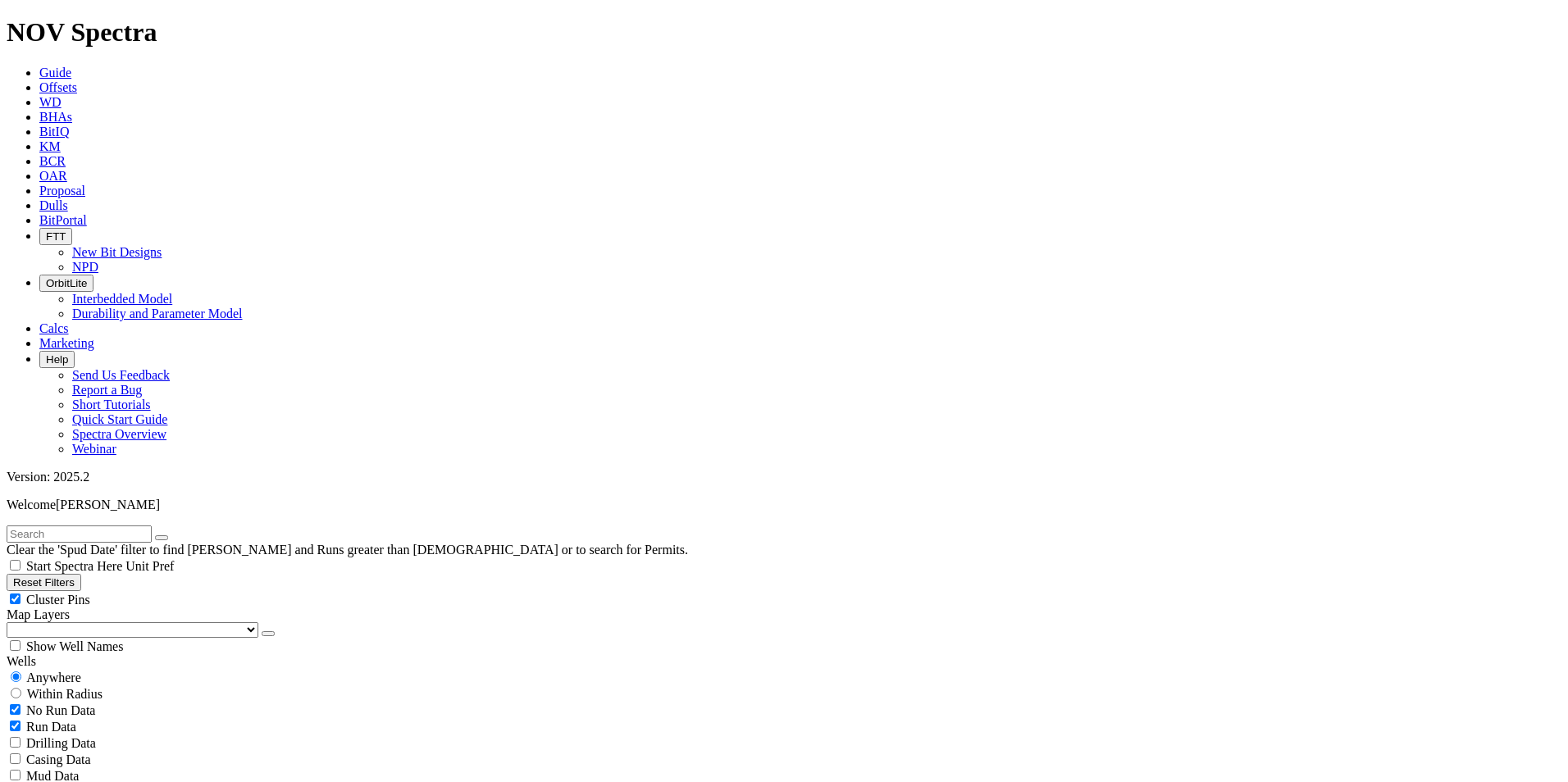
click at [102, 525] on input "text" at bounding box center [79, 534] width 145 height 18
paste input "[PERSON_NAME] 5301 43-35 4B"
type input "[PERSON_NAME] 5301 43-35 4B"
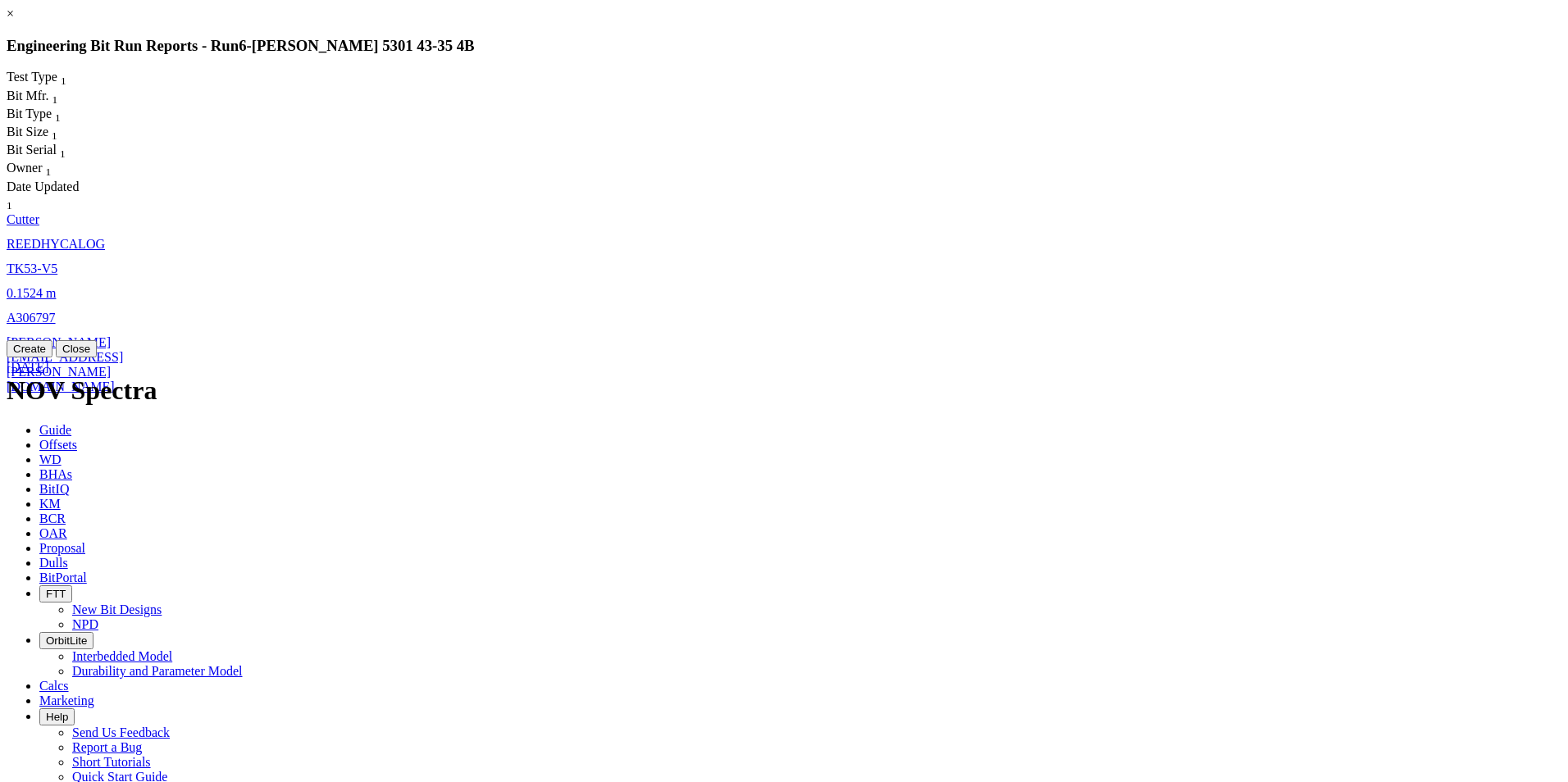
click at [43, 286] on span "0.1524" at bounding box center [24, 293] width 36 height 14
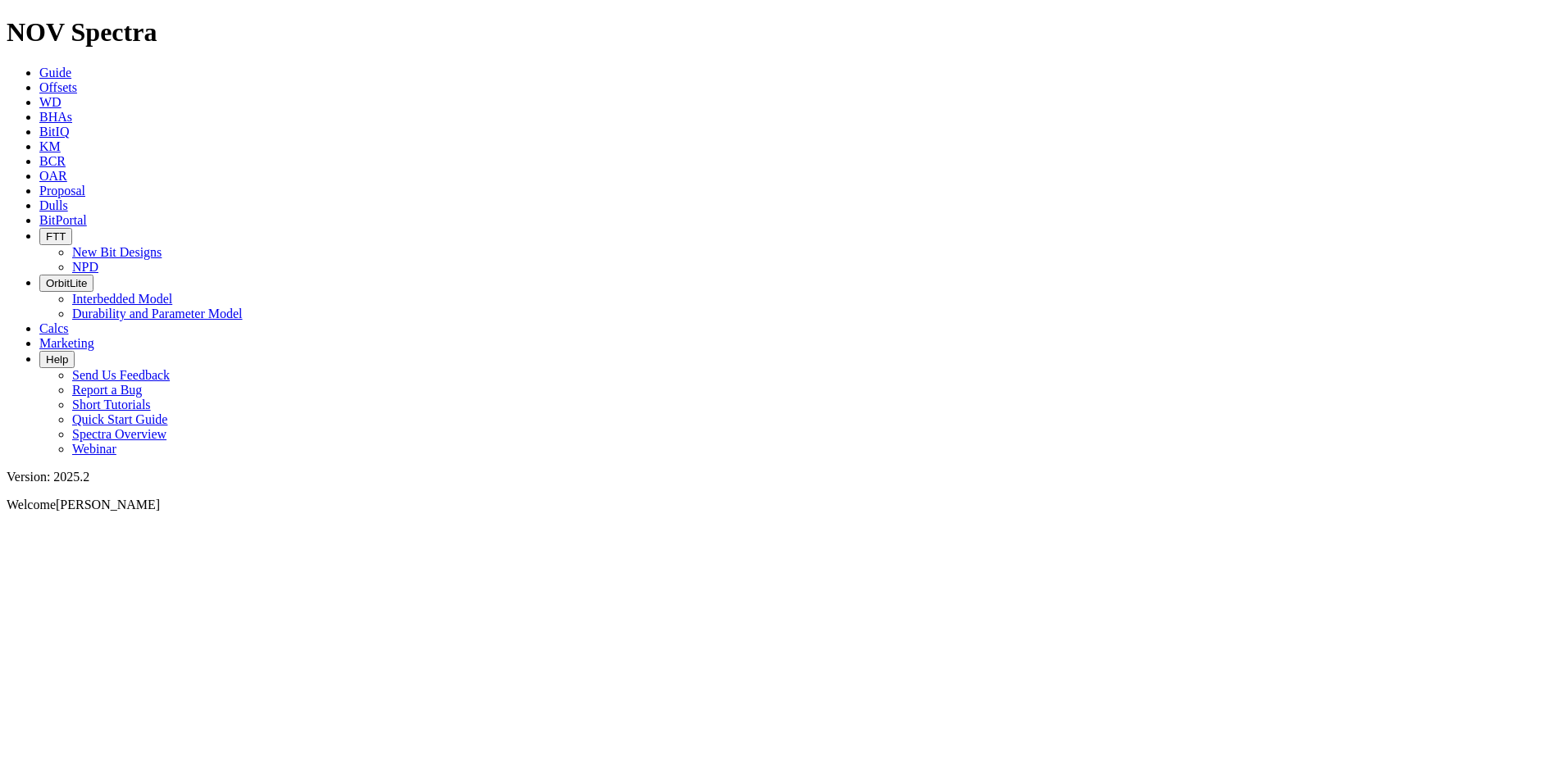
select select "Cutter"
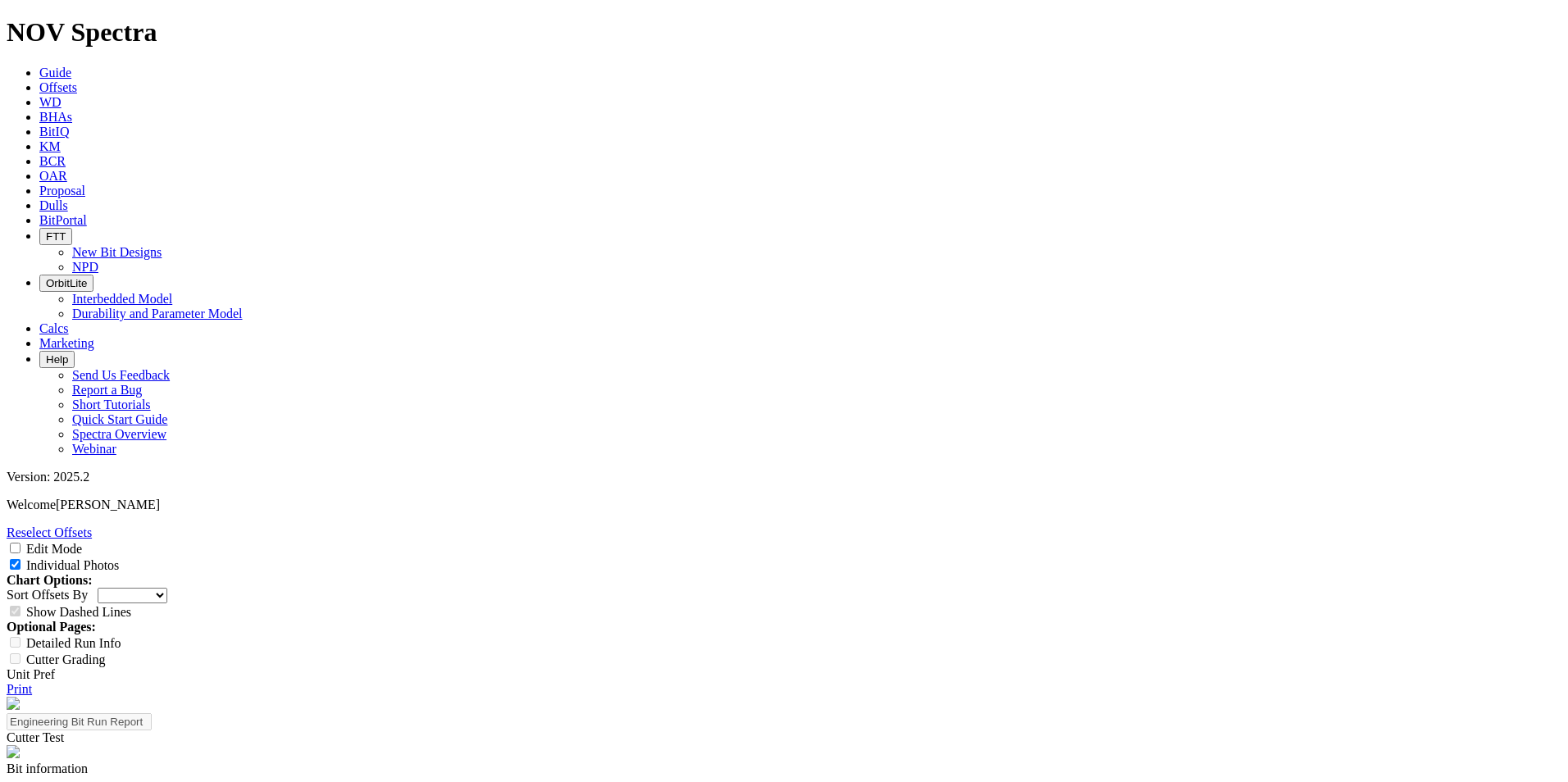
drag, startPoint x: 626, startPoint y: 202, endPoint x: 666, endPoint y: 212, distance: 41.2
copy div "A306797"
click at [32, 683] on link "Print" at bounding box center [19, 690] width 25 height 14
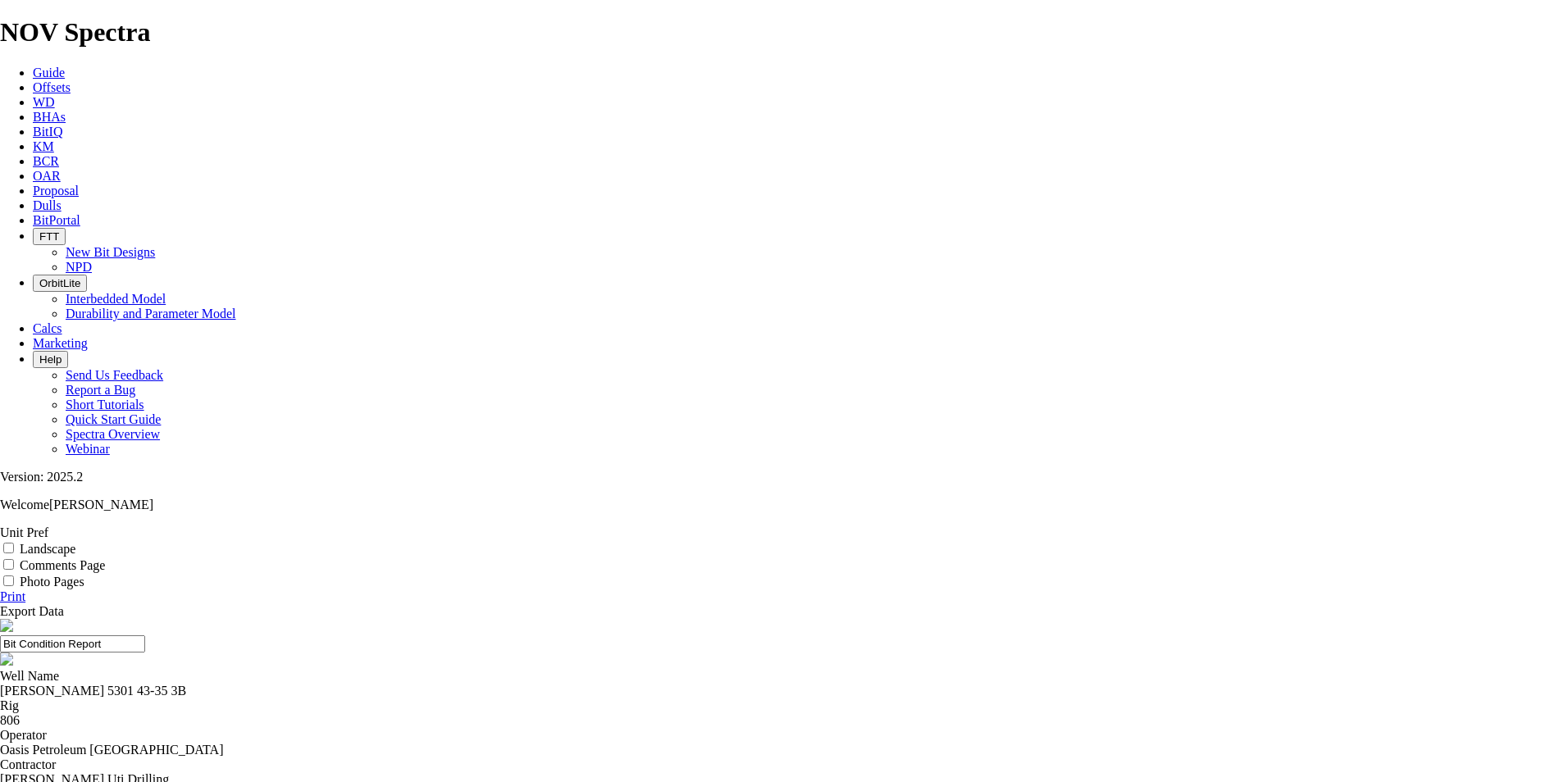
click at [25, 589] on link "Print" at bounding box center [13, 596] width 25 height 14
drag, startPoint x: 781, startPoint y: 187, endPoint x: 829, endPoint y: 187, distance: 48.0
copy div "A306797"
click at [25, 589] on link "Print" at bounding box center [13, 596] width 25 height 14
